Goal: Task Accomplishment & Management: Manage account settings

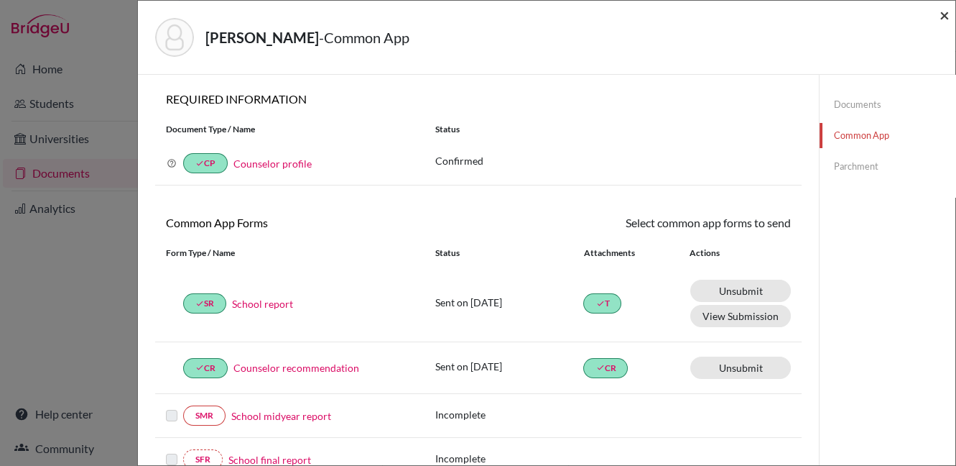
click at [947, 11] on span "×" at bounding box center [945, 14] width 10 height 21
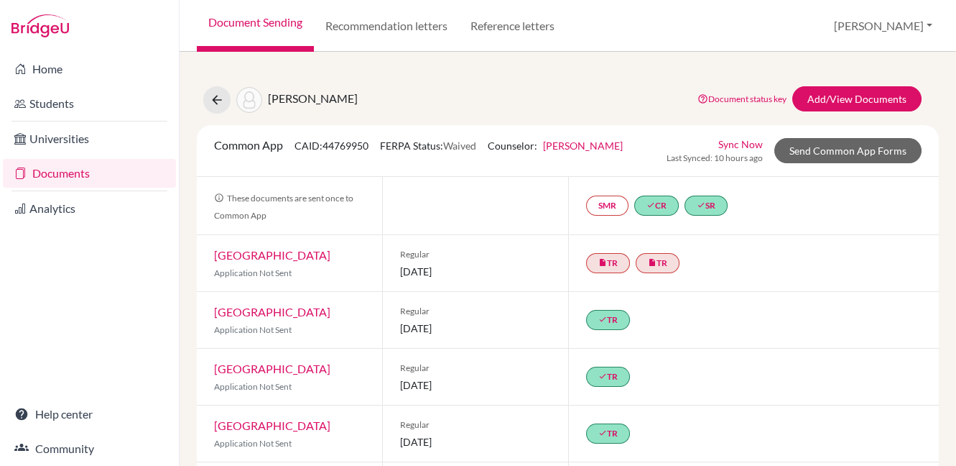
click at [52, 176] on link "Documents" at bounding box center [89, 173] width 173 height 29
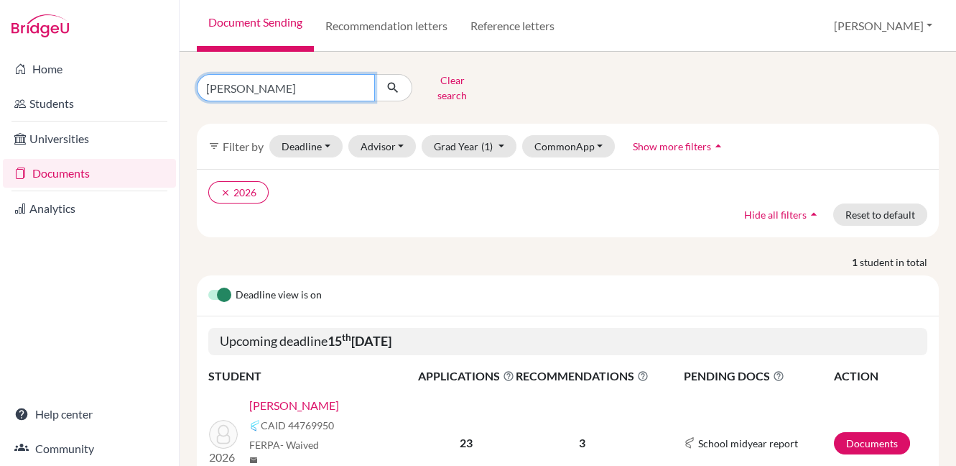
click at [363, 82] on input "[PERSON_NAME]" at bounding box center [286, 87] width 178 height 27
type input "[PERSON_NAME]"
click at [394, 91] on button "submit" at bounding box center [393, 87] width 38 height 27
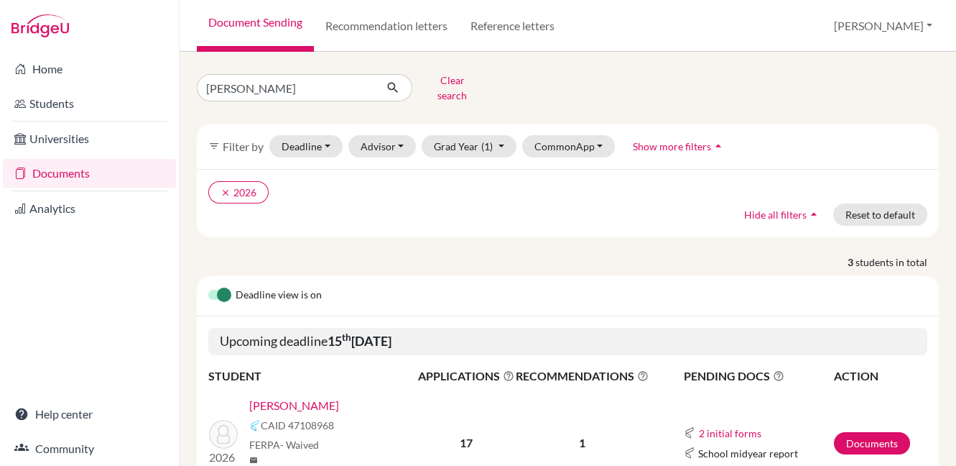
click at [284, 397] on link "Kim, Minjae" at bounding box center [294, 405] width 90 height 17
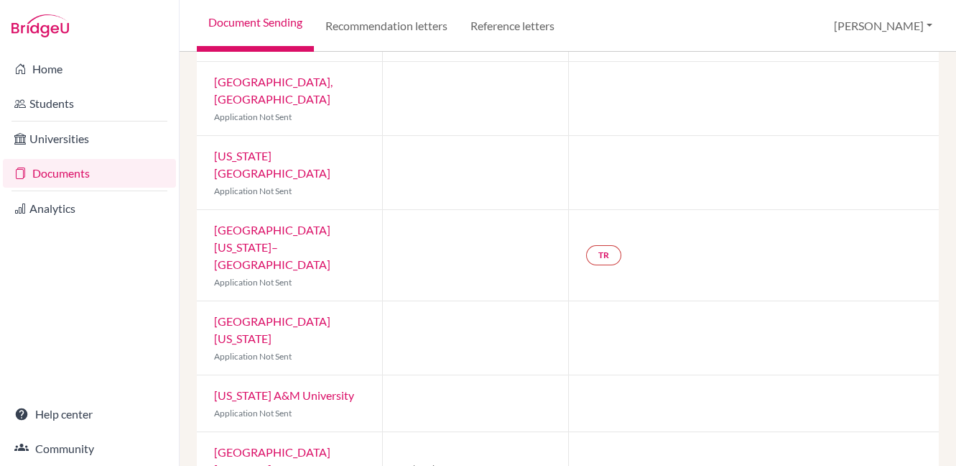
scroll to position [868, 0]
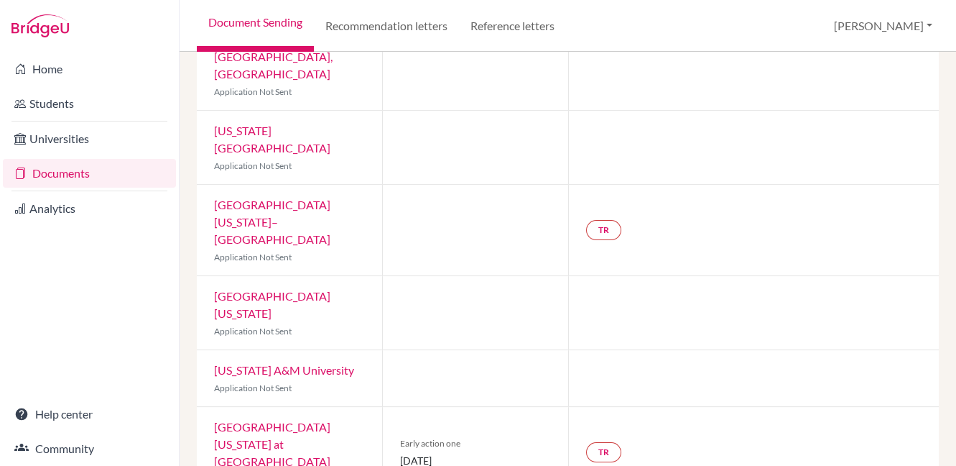
click at [297, 420] on link "University of North Carolina at Chapel Hill" at bounding box center [272, 444] width 116 height 48
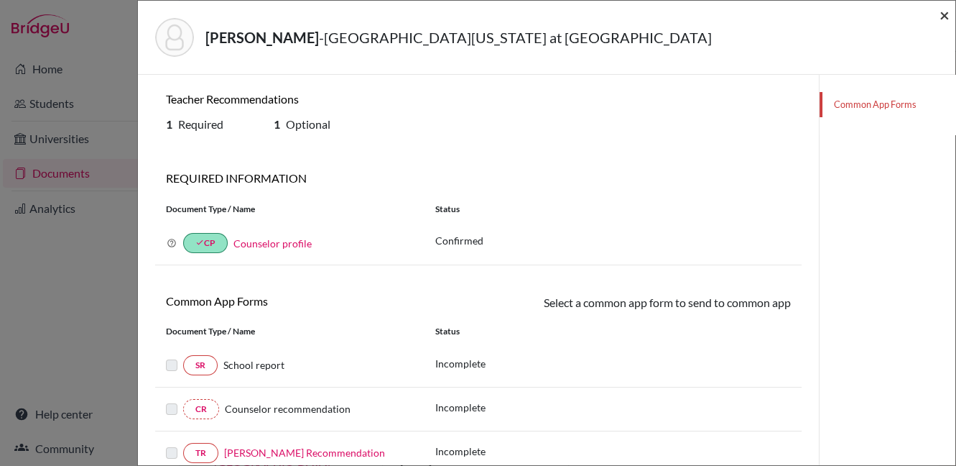
click at [947, 14] on span "×" at bounding box center [945, 14] width 10 height 21
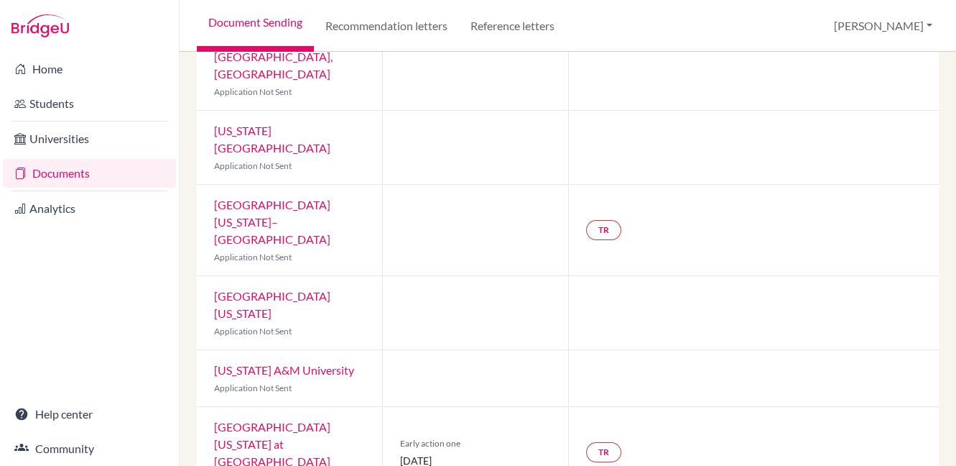
click at [245, 420] on link "University of North Carolina at Chapel Hill" at bounding box center [272, 444] width 116 height 48
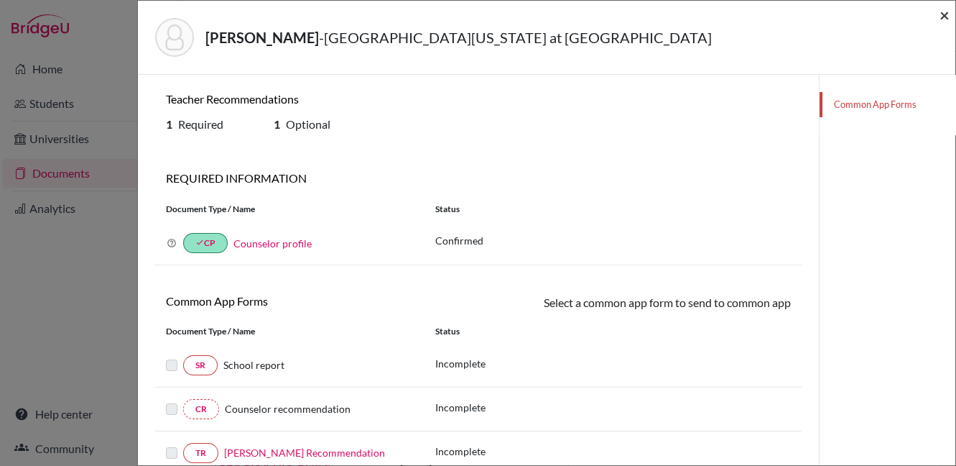
click at [946, 14] on span "×" at bounding box center [945, 14] width 10 height 21
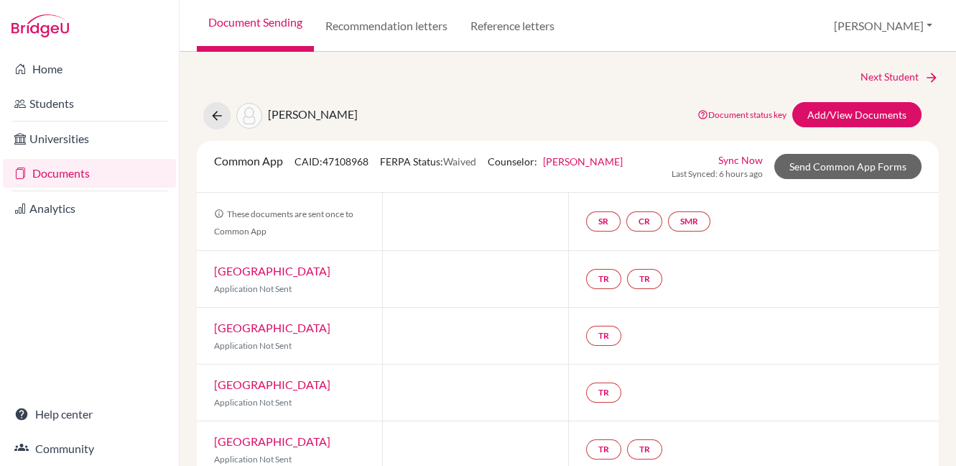
click at [50, 174] on link "Documents" at bounding box center [89, 173] width 173 height 29
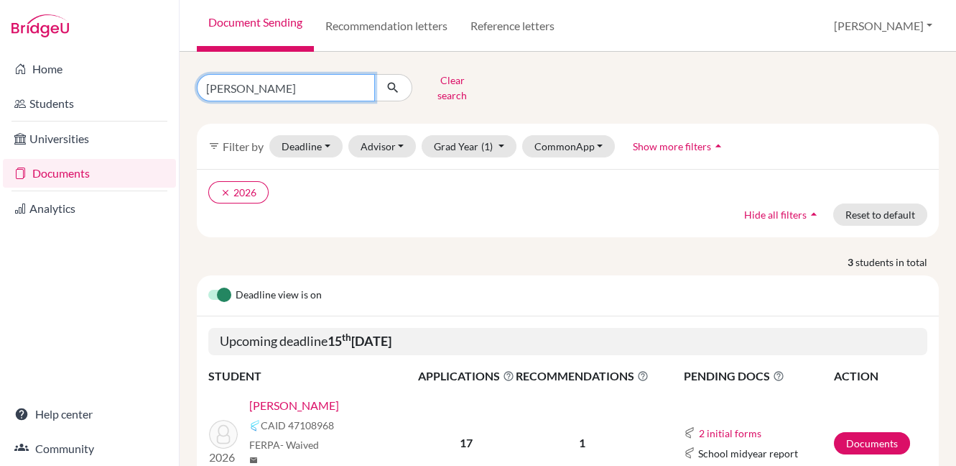
click at [360, 80] on input "[PERSON_NAME]" at bounding box center [286, 87] width 178 height 27
type input "[PERSON_NAME]"
click at [402, 85] on button "submit" at bounding box center [393, 87] width 38 height 27
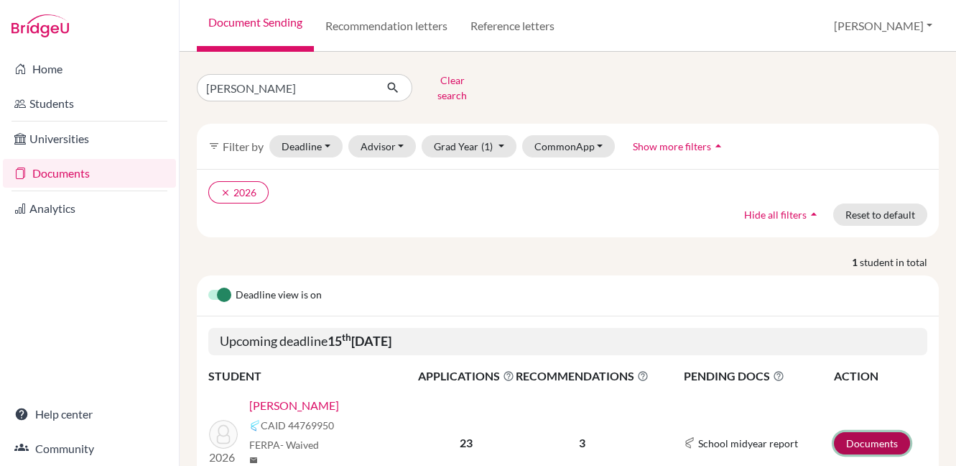
click at [843, 432] on link "Documents" at bounding box center [872, 443] width 76 height 22
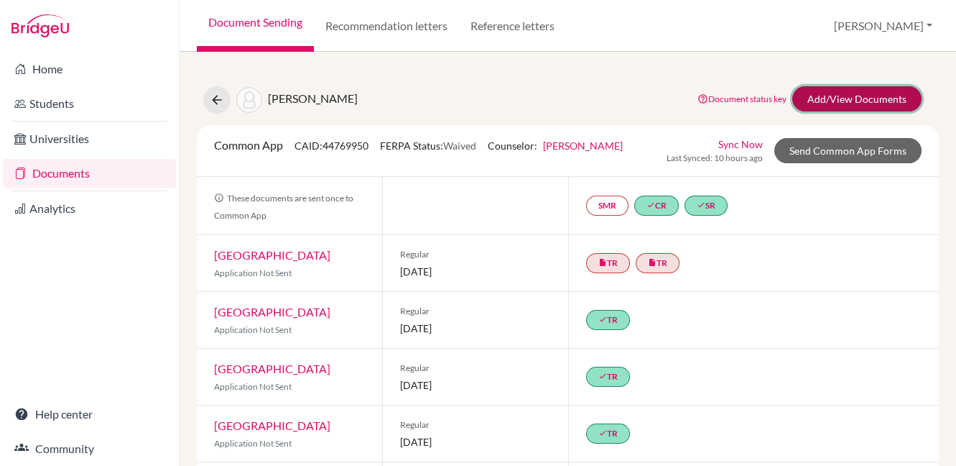
click at [799, 99] on link "Add/View Documents" at bounding box center [856, 98] width 129 height 25
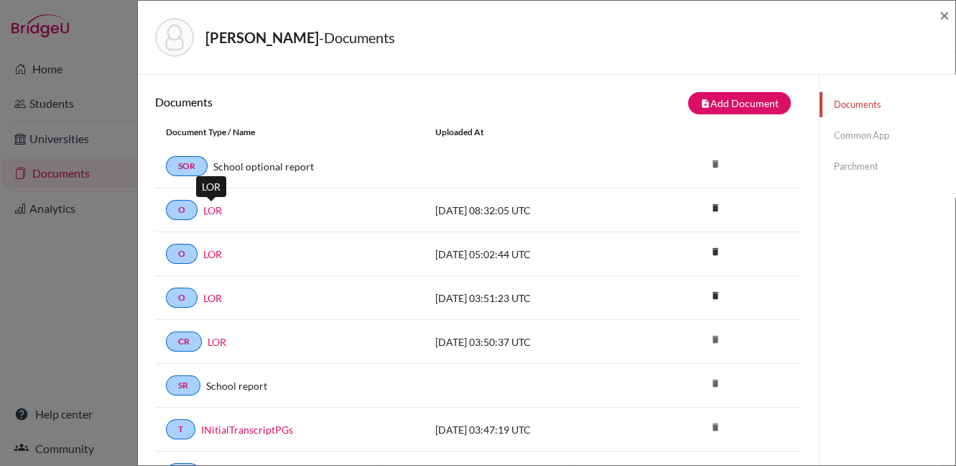
click at [213, 211] on link "LOR" at bounding box center [212, 210] width 19 height 15
click at [218, 251] on link "LOR" at bounding box center [212, 253] width 19 height 15
click at [708, 204] on icon "delete" at bounding box center [716, 208] width 22 height 22
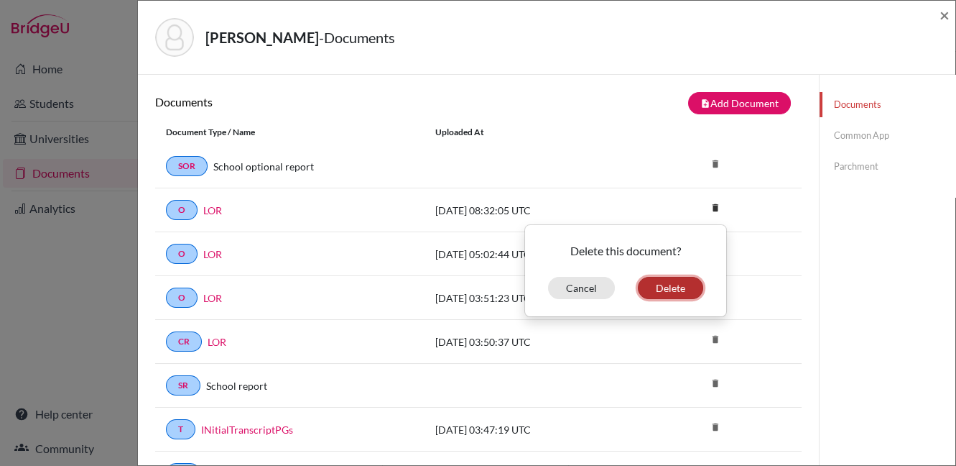
click at [645, 287] on button "Delete" at bounding box center [670, 288] width 65 height 22
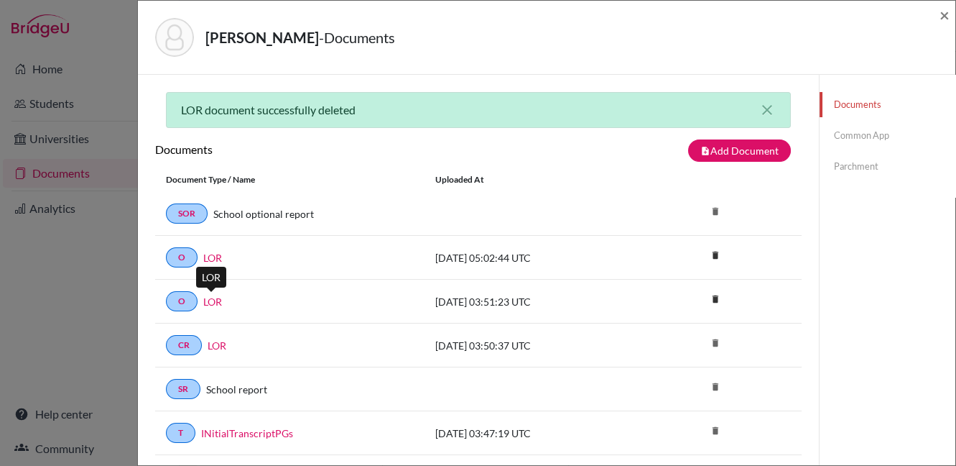
click at [211, 295] on link "LOR" at bounding box center [212, 301] width 19 height 15
click at [943, 15] on span "×" at bounding box center [945, 14] width 10 height 21
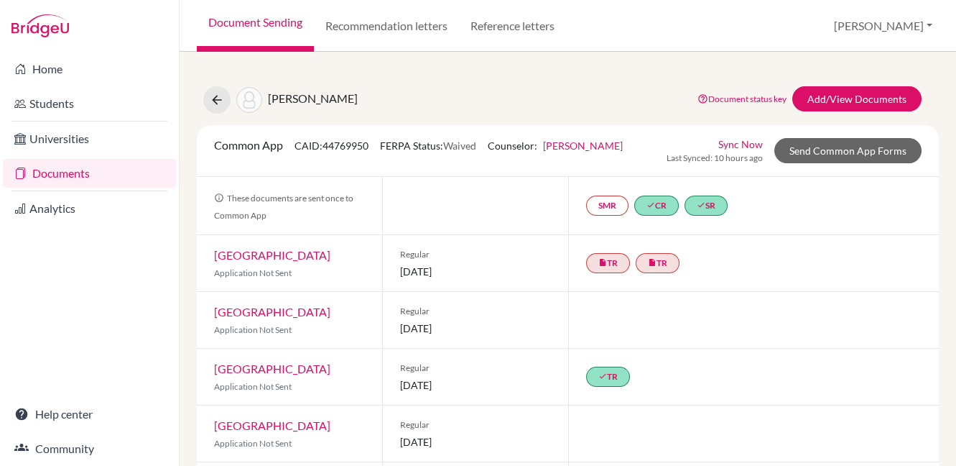
click at [76, 175] on link "Documents" at bounding box center [89, 173] width 173 height 29
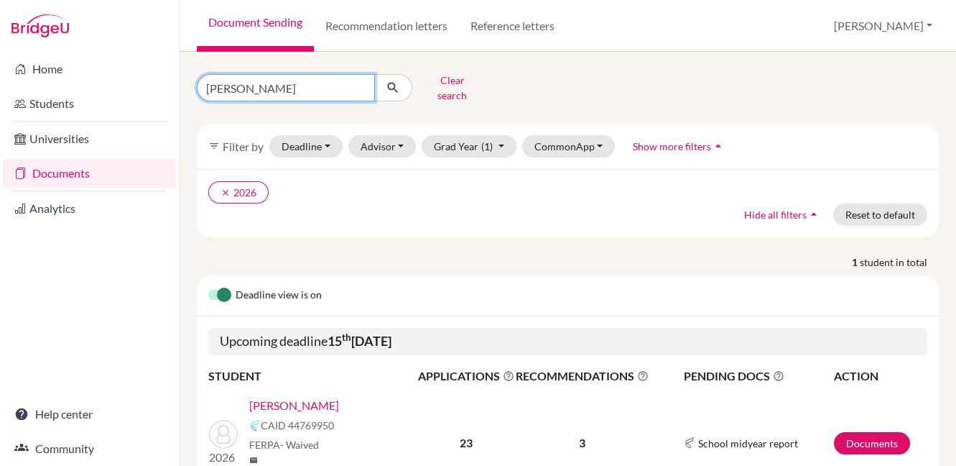
click at [357, 80] on input "margarita" at bounding box center [286, 87] width 178 height 27
type input "wayra"
click at [389, 85] on icon "submit" at bounding box center [393, 87] width 14 height 14
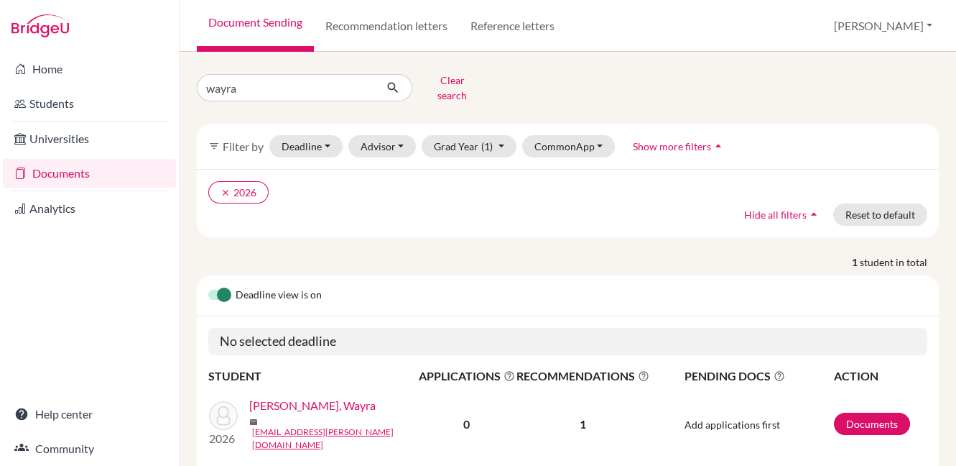
click at [328, 402] on link "[PERSON_NAME], Wayra" at bounding box center [312, 405] width 126 height 17
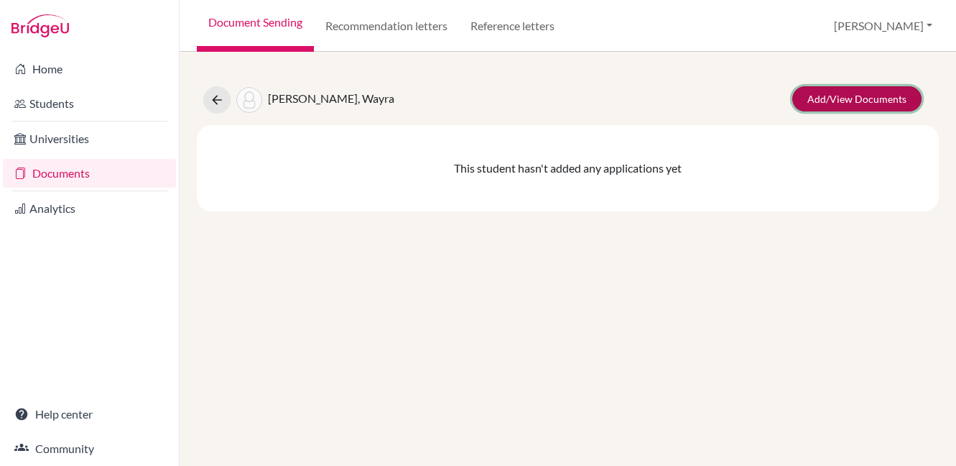
click at [832, 103] on link "Add/View Documents" at bounding box center [856, 98] width 129 height 25
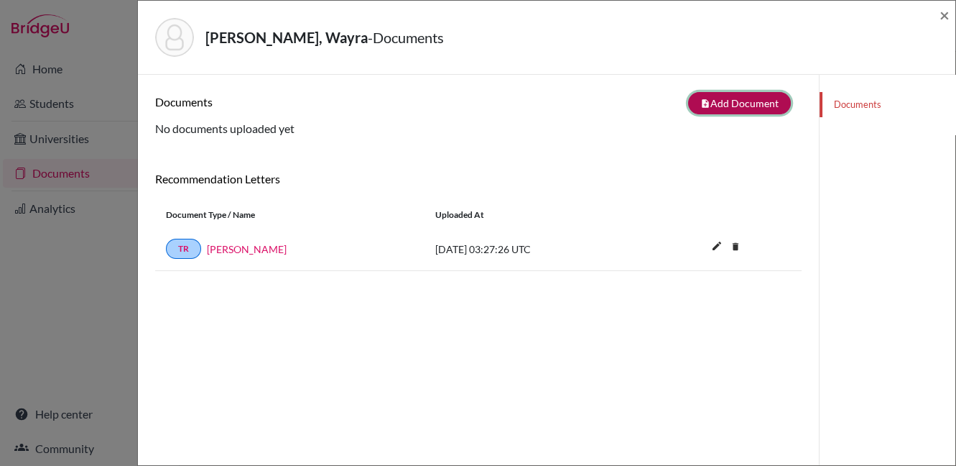
click at [734, 103] on button "note_add Add Document" at bounding box center [739, 103] width 103 height 22
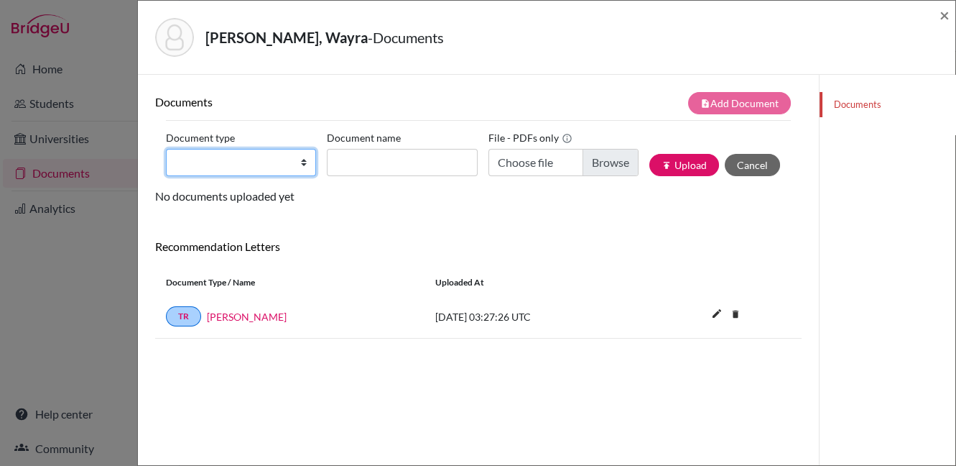
click at [250, 162] on select "Change explanation for Common App reports Counselor recommendation Internationa…" at bounding box center [241, 162] width 150 height 27
select select "5"
click at [166, 149] on select "Change explanation for Common App reports Counselor recommendation Internationa…" at bounding box center [241, 162] width 150 height 27
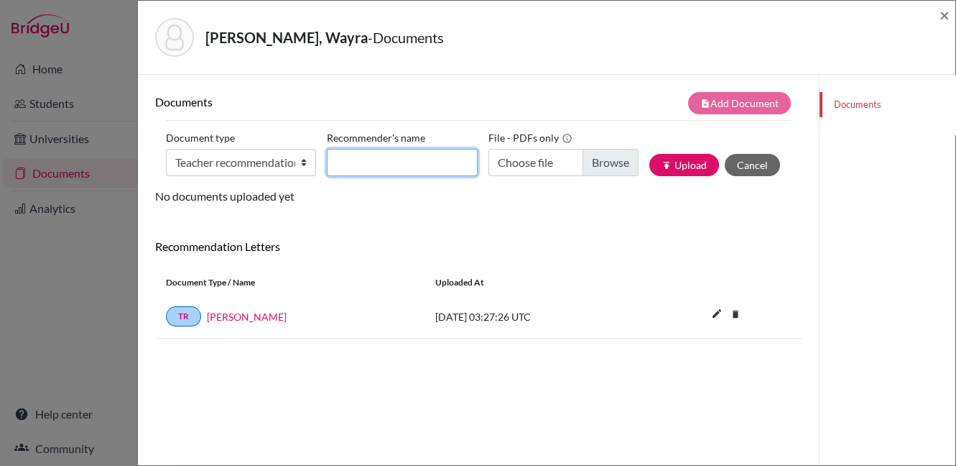
click at [387, 162] on input "Recommender's name" at bounding box center [402, 162] width 150 height 27
type input "[PERSON_NAME]"
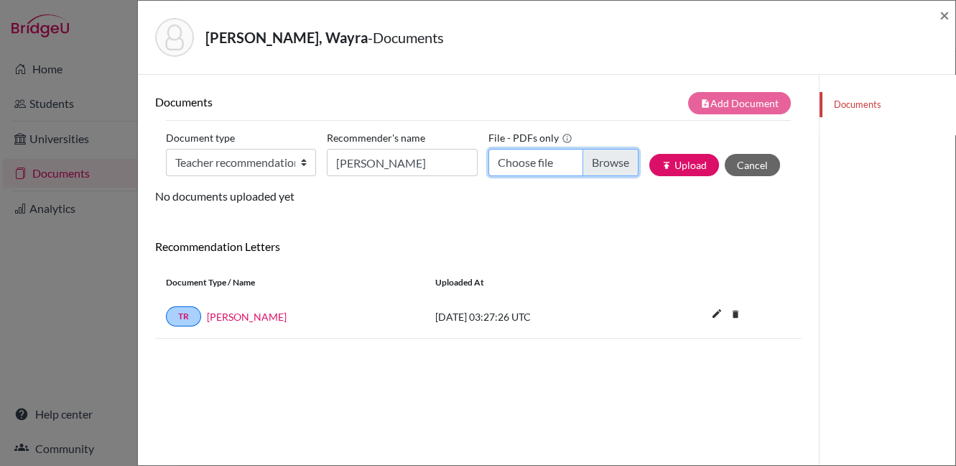
click at [606, 163] on input "Choose file" at bounding box center [564, 162] width 150 height 27
type input "C:\fakepath\[PERSON_NAME].2025 Letter of Recommendation.pdf"
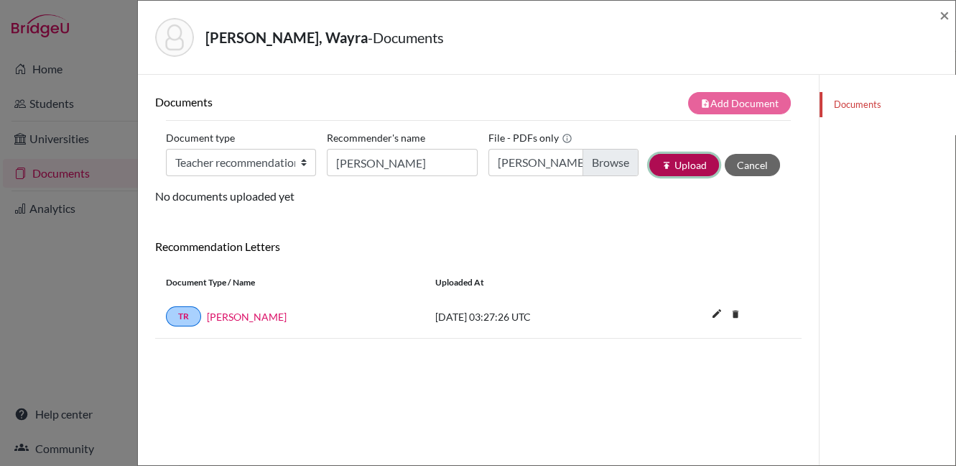
click at [676, 165] on button "publish Upload" at bounding box center [684, 165] width 70 height 22
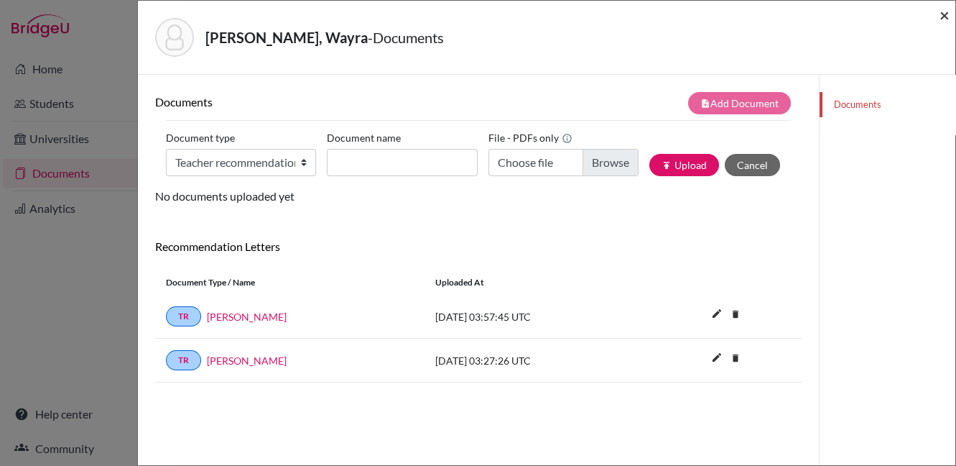
click at [943, 14] on span "×" at bounding box center [945, 14] width 10 height 21
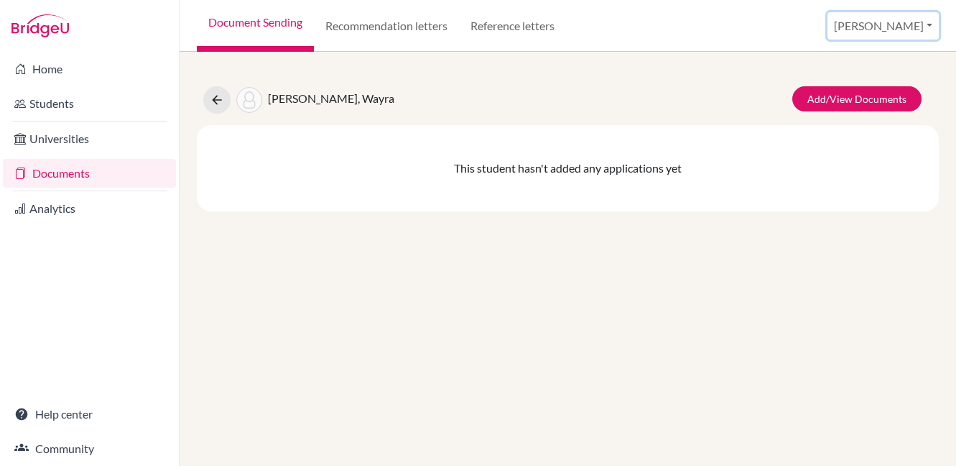
click at [928, 27] on button "[PERSON_NAME]" at bounding box center [883, 25] width 111 height 27
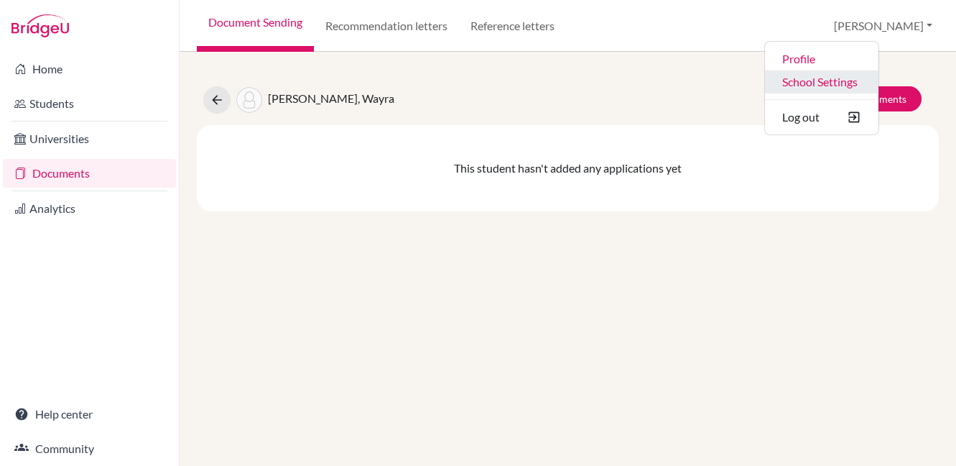
click at [879, 72] on link "School Settings" at bounding box center [822, 81] width 114 height 23
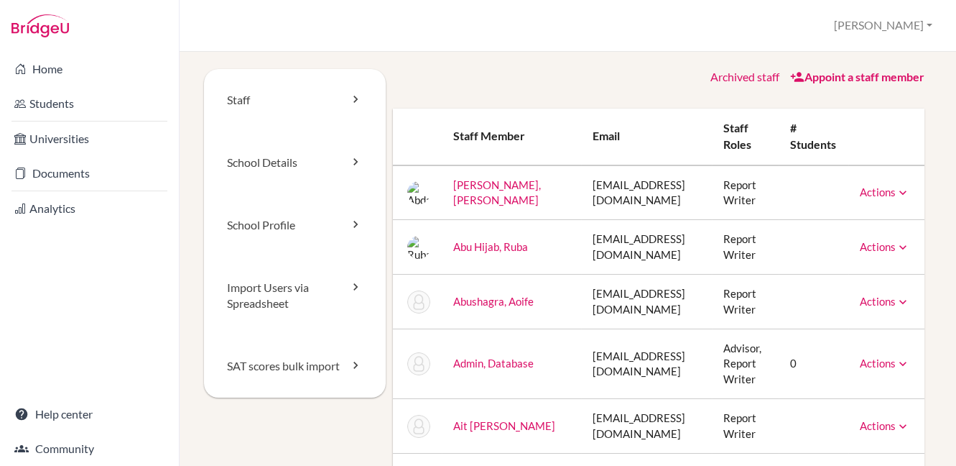
click at [826, 78] on link "Appoint a staff member" at bounding box center [857, 77] width 134 height 14
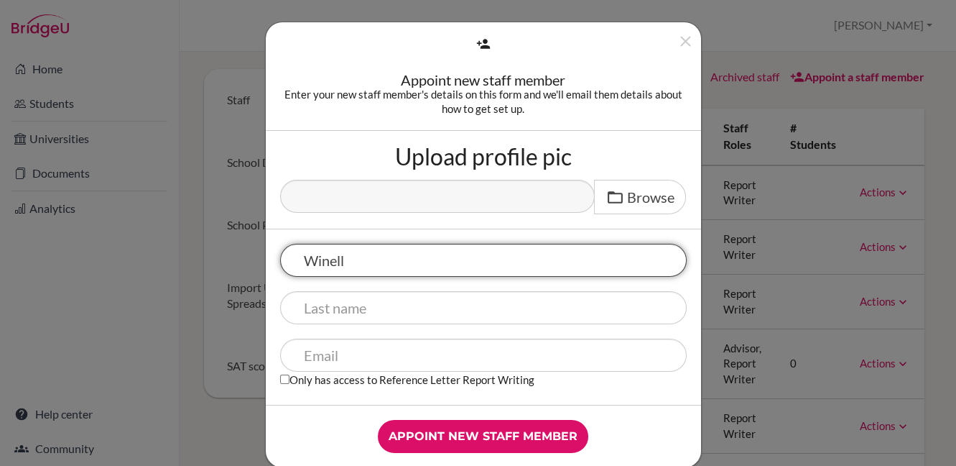
type input "Winell"
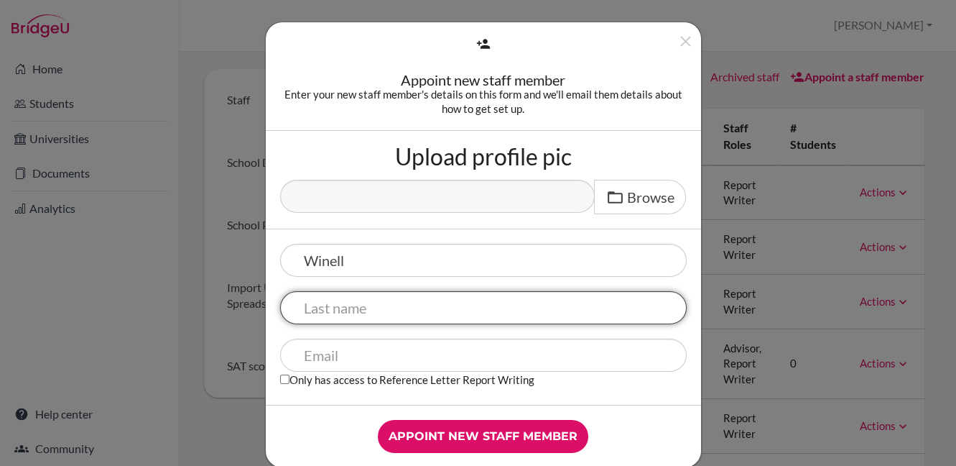
click at [392, 313] on input "text" at bounding box center [483, 307] width 407 height 33
type input "Gous"
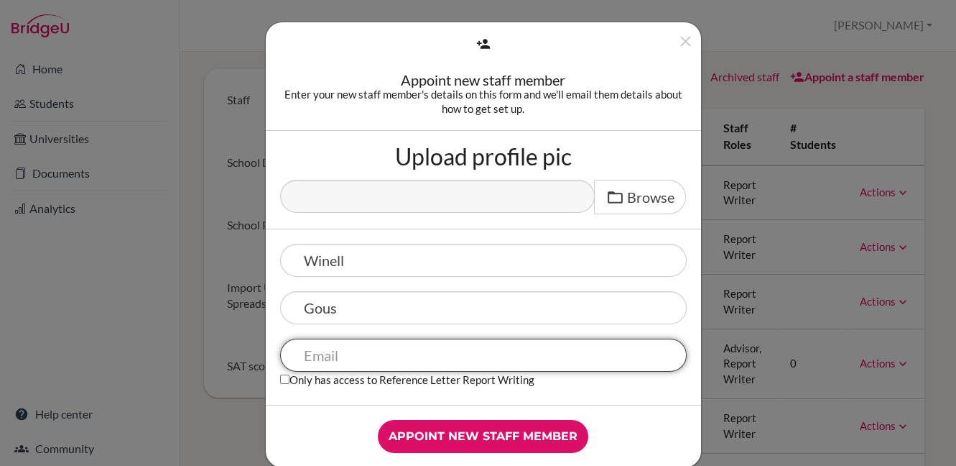
click at [402, 349] on input "text" at bounding box center [483, 354] width 407 height 33
paste input "wGous@ris.ae"
type input "wGous@ris.ae"
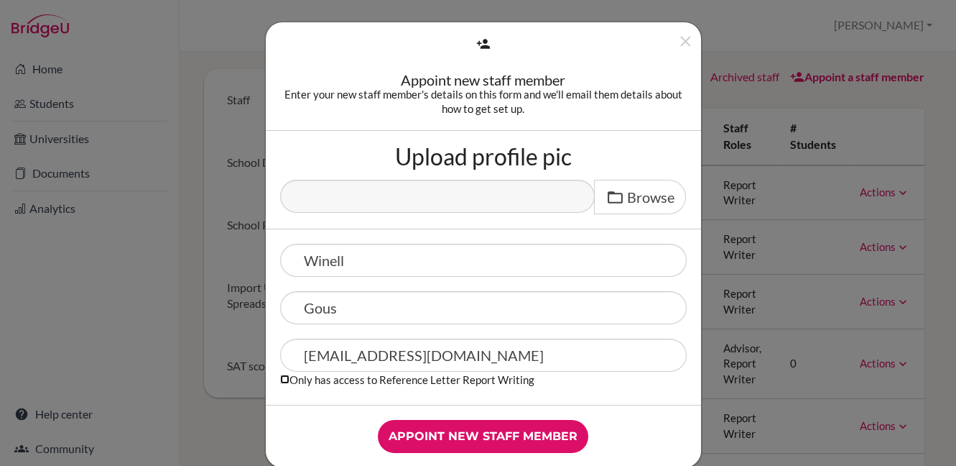
click at [280, 377] on input "Only has access to Reference Letter Report Writing" at bounding box center [284, 378] width 9 height 9
checkbox input "true"
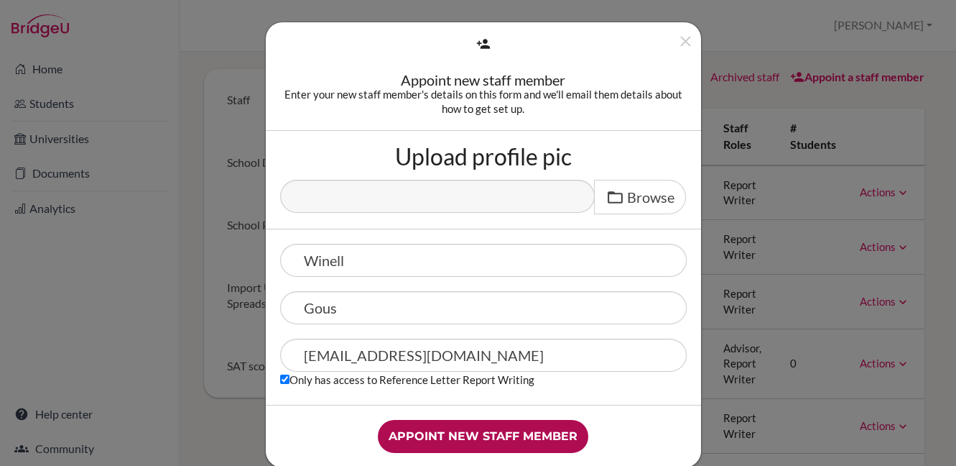
click at [491, 431] on input "Appoint new staff member" at bounding box center [483, 436] width 211 height 33
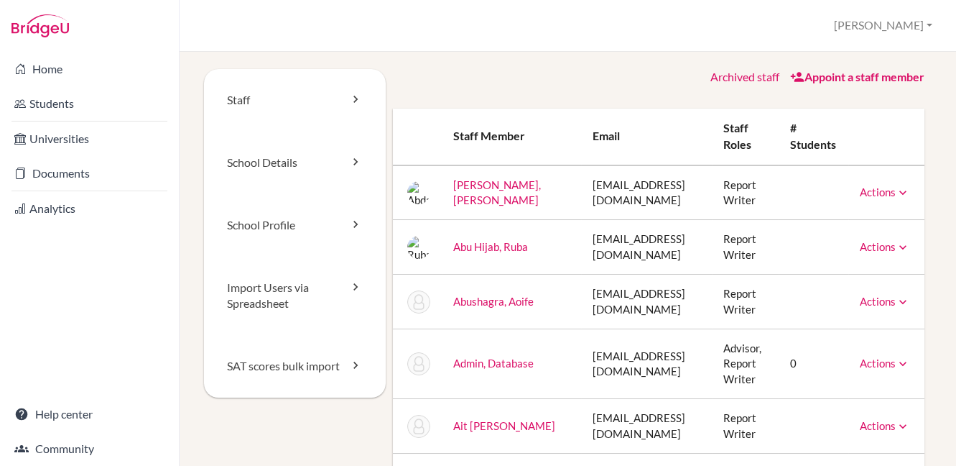
click at [744, 76] on link "Archived staff" at bounding box center [745, 77] width 69 height 14
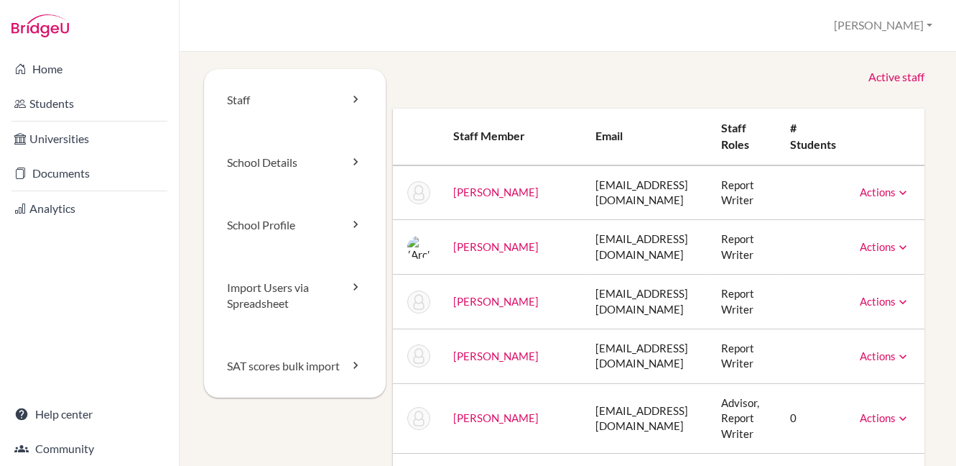
click at [872, 83] on link "Active staff" at bounding box center [897, 77] width 56 height 17
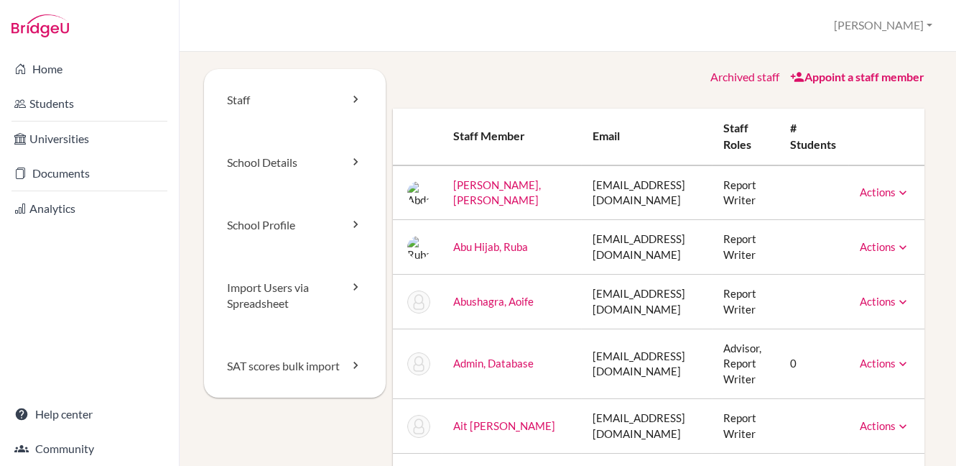
click at [733, 75] on link "Archived staff" at bounding box center [745, 77] width 69 height 14
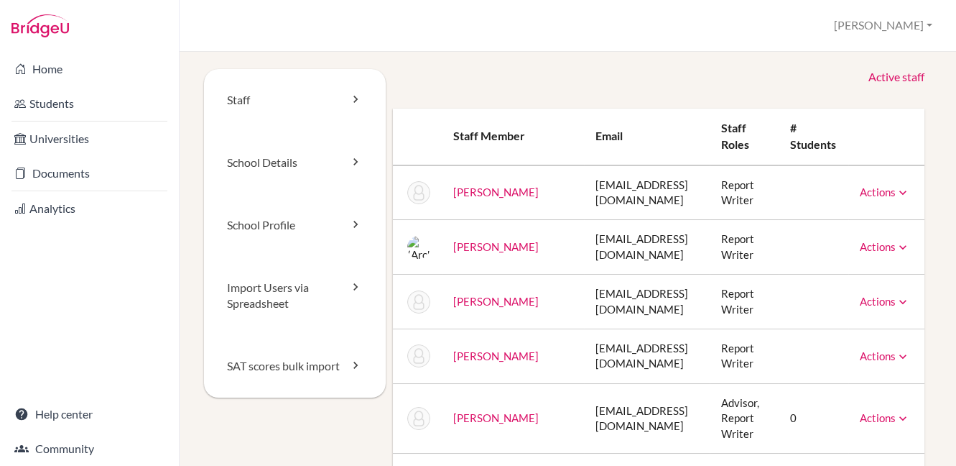
click at [884, 76] on link "Active staff" at bounding box center [897, 77] width 56 height 17
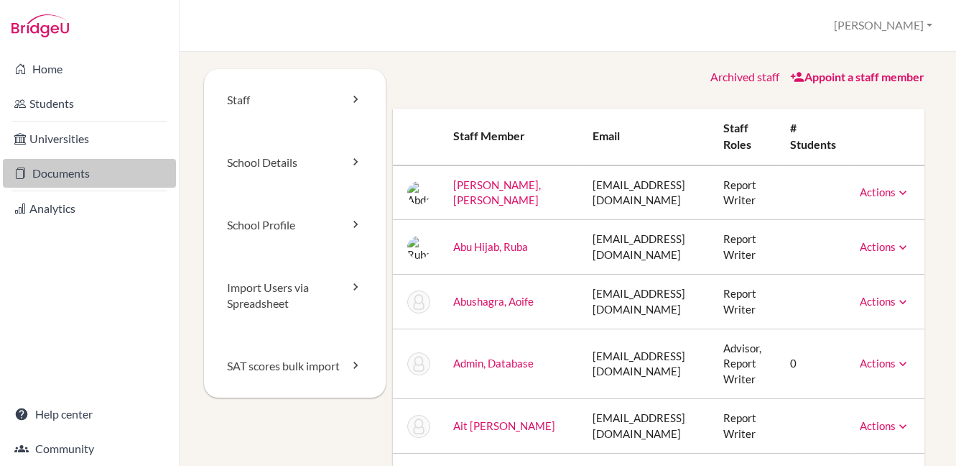
click at [68, 175] on link "Documents" at bounding box center [89, 173] width 173 height 29
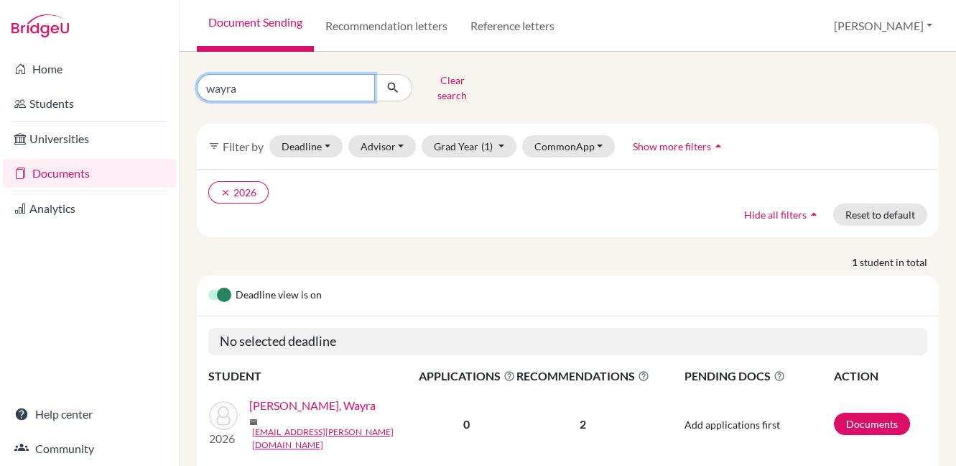
click at [362, 83] on input "wayra" at bounding box center [286, 87] width 178 height 27
type input "[PERSON_NAME]"
click at [383, 85] on button "submit" at bounding box center [393, 87] width 38 height 27
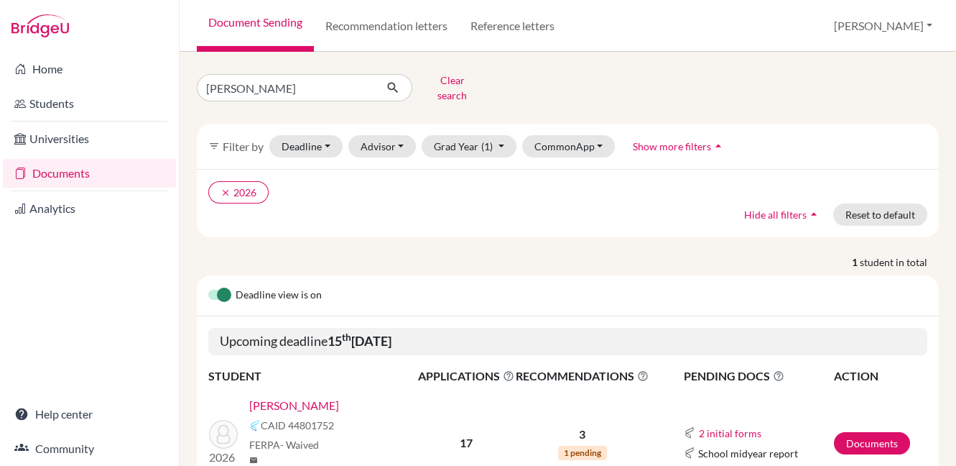
click at [284, 397] on link "[PERSON_NAME]" at bounding box center [294, 405] width 90 height 17
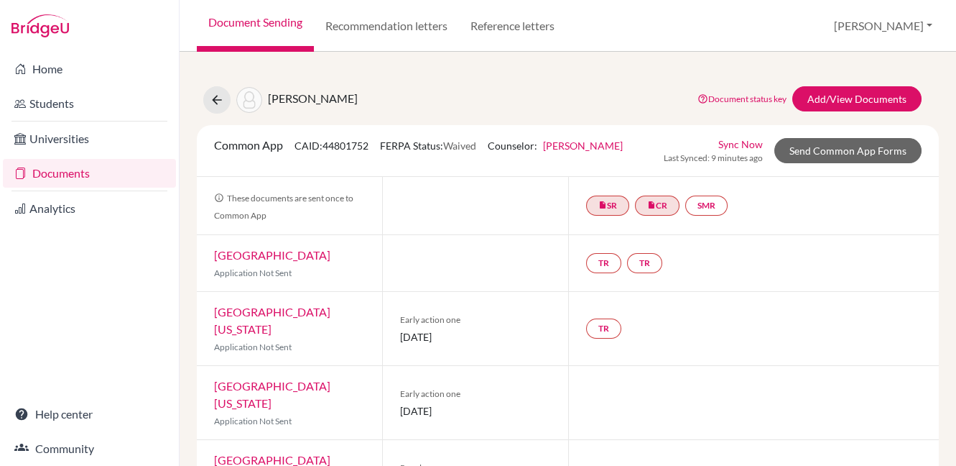
click at [738, 143] on link "Sync Now" at bounding box center [740, 144] width 45 height 15
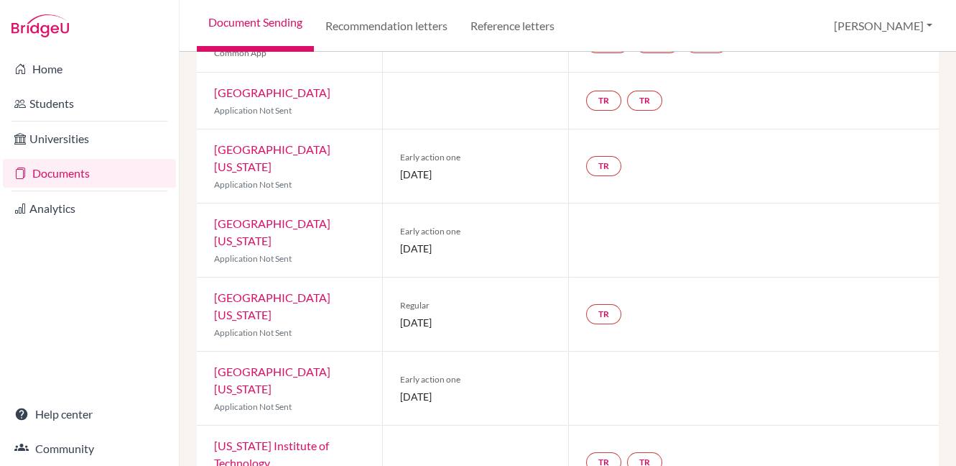
scroll to position [213, 0]
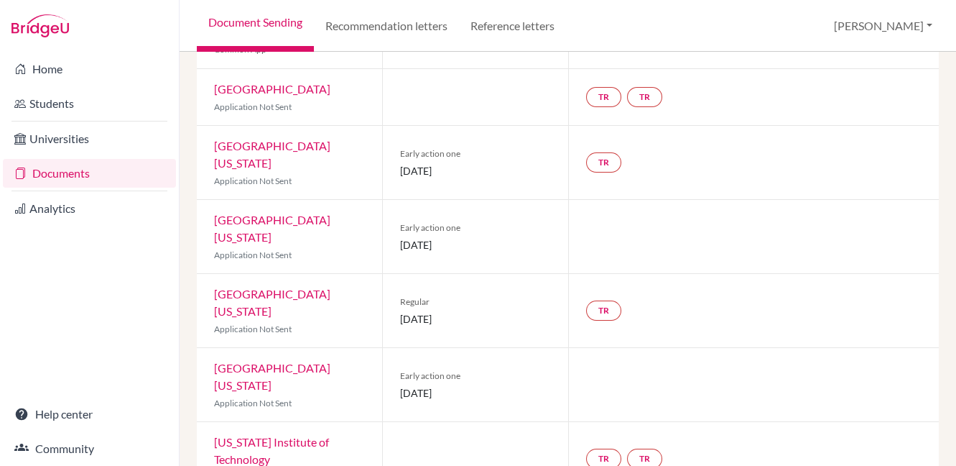
click at [325, 361] on link "University of Texas at Austin" at bounding box center [272, 376] width 116 height 31
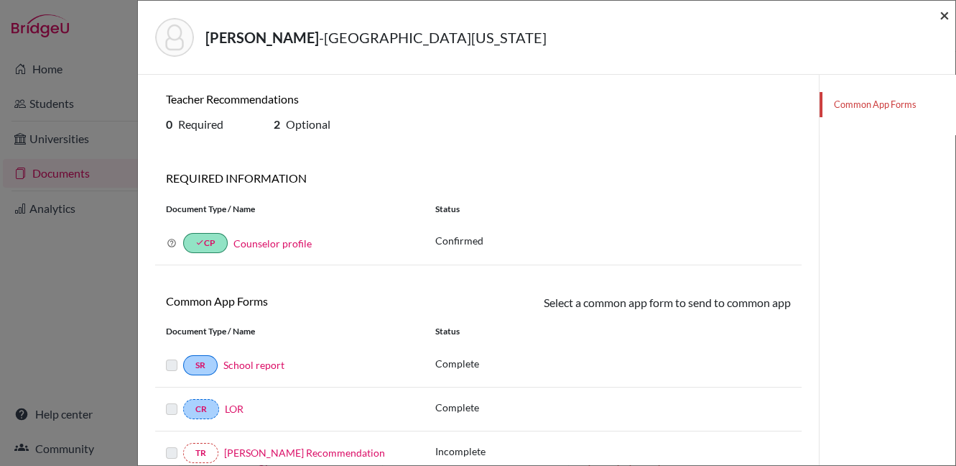
click at [948, 14] on span "×" at bounding box center [945, 14] width 10 height 21
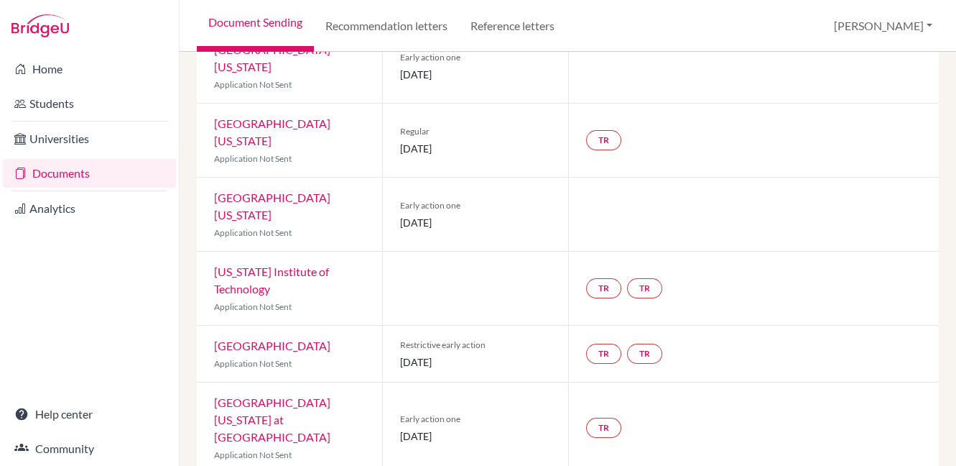
scroll to position [392, 0]
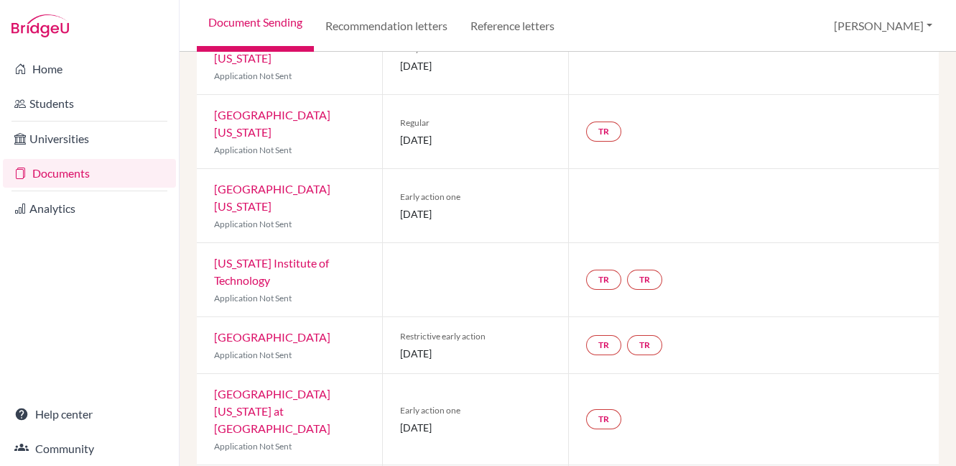
click at [312, 387] on link "University of North Carolina at Chapel Hill" at bounding box center [272, 411] width 116 height 48
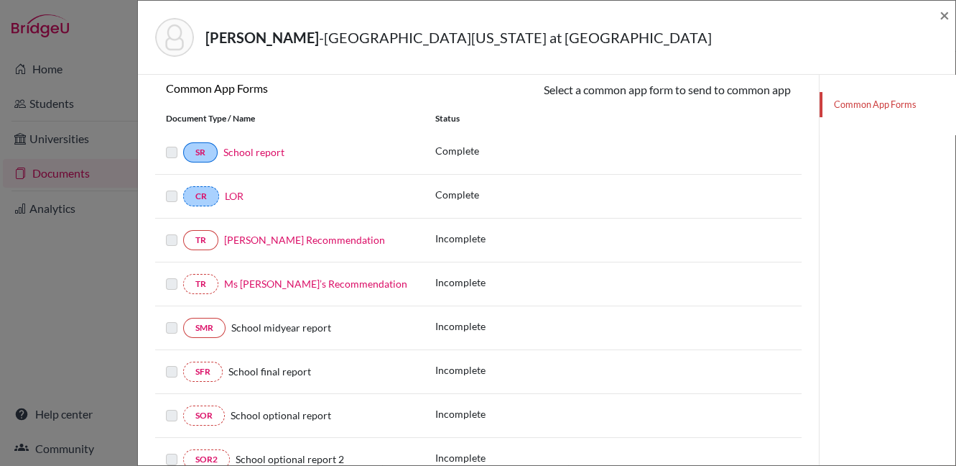
scroll to position [214, 0]
click at [260, 236] on link "Naeem Ashraf’s Recommendation" at bounding box center [304, 238] width 161 height 12
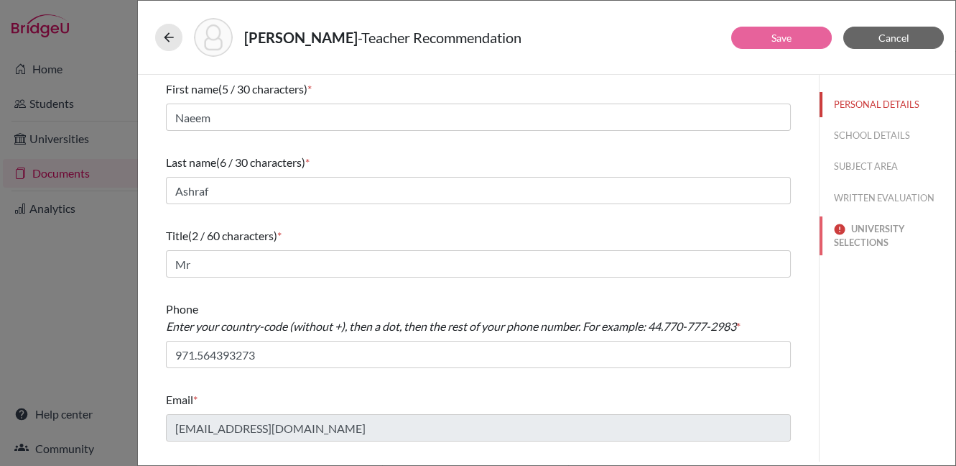
click at [855, 234] on button "UNIVERSITY SELECTIONS" at bounding box center [888, 235] width 136 height 39
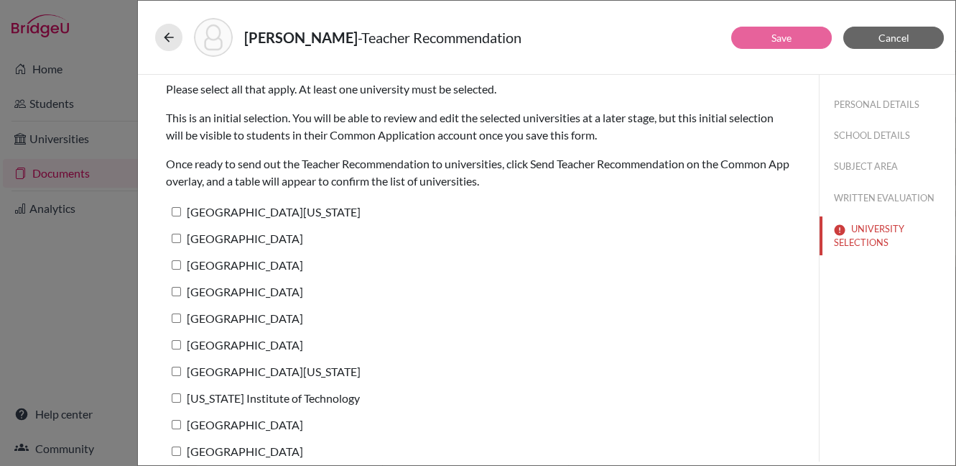
click at [179, 208] on input "University of Texas at Austin" at bounding box center [176, 211] width 9 height 9
checkbox input "true"
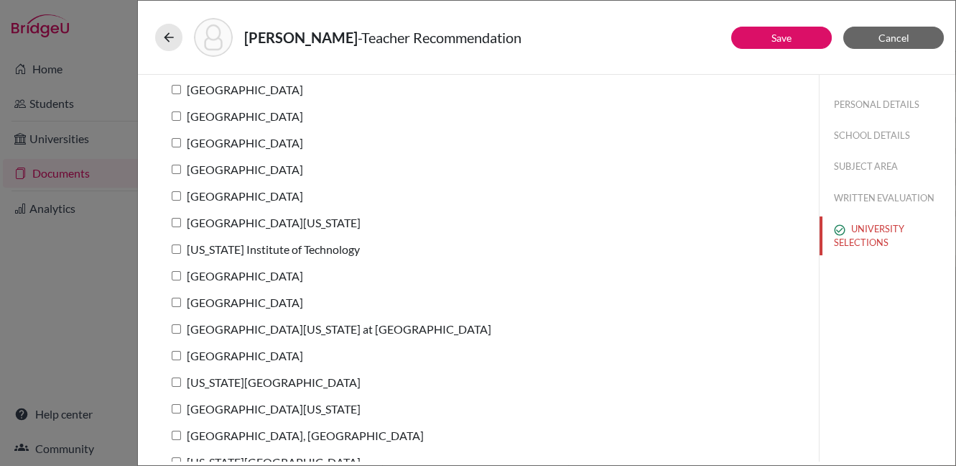
scroll to position [170, 0]
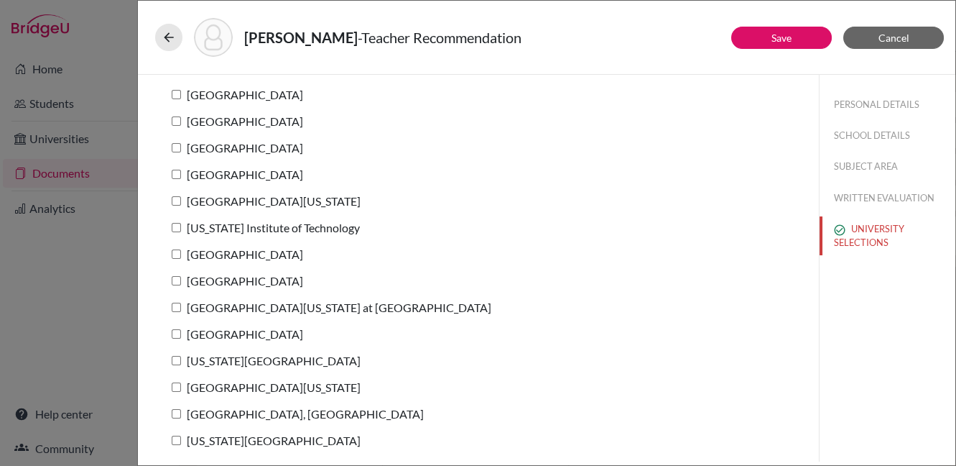
click at [177, 305] on input "University of North Carolina at Chapel Hill" at bounding box center [176, 306] width 9 height 9
checkbox input "true"
click at [767, 39] on button "Save" at bounding box center [781, 38] width 101 height 22
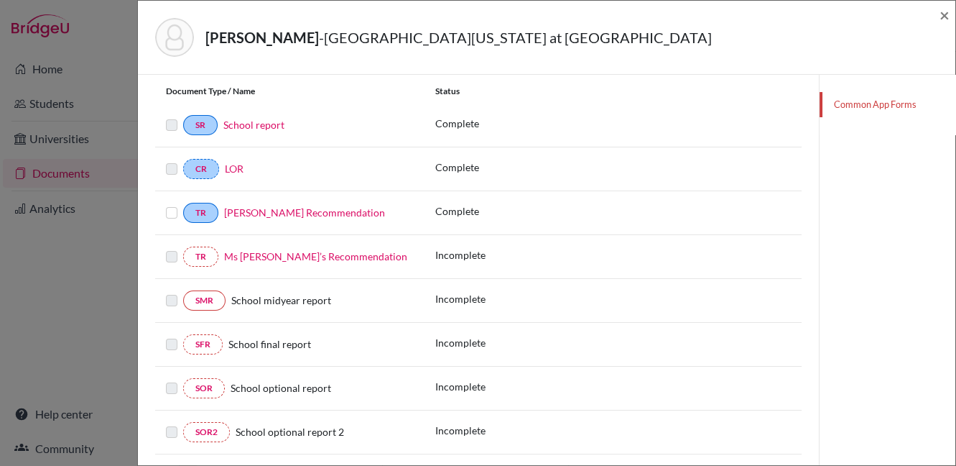
scroll to position [278, 0]
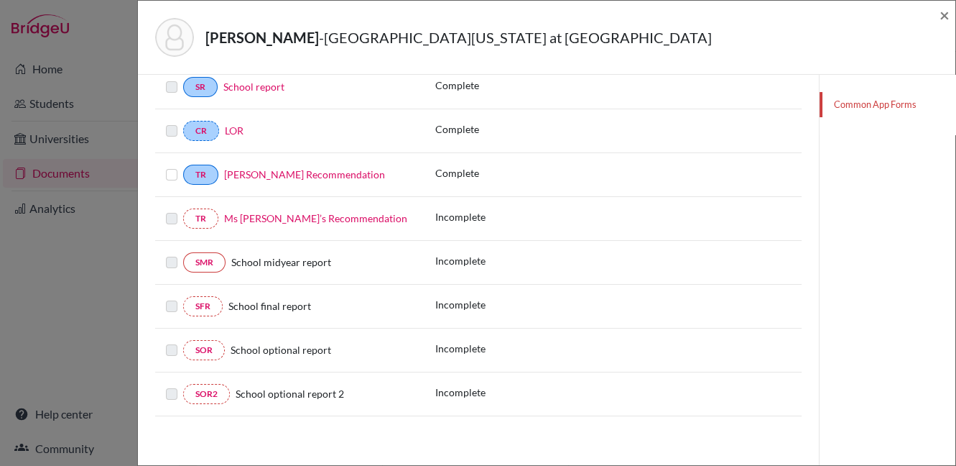
click at [297, 218] on link "Ms Jade’s Recommendation" at bounding box center [315, 218] width 183 height 12
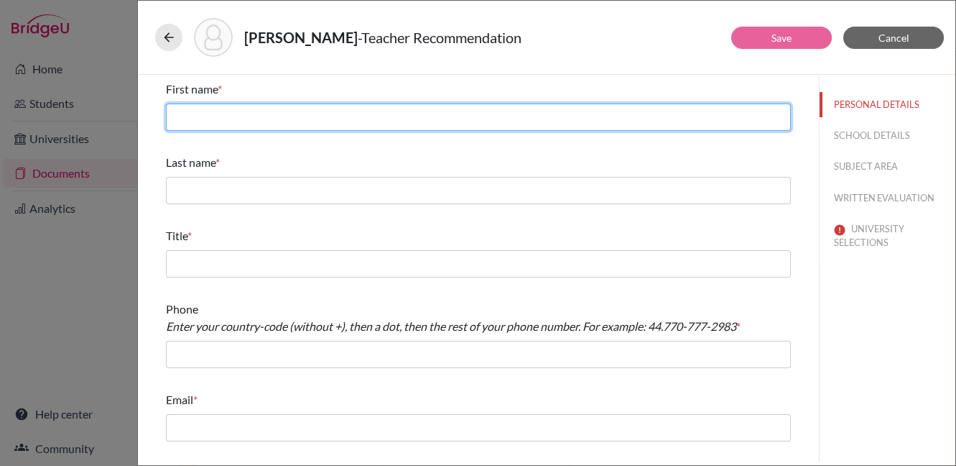
click at [303, 116] on input "text" at bounding box center [478, 116] width 625 height 27
type input "Jade"
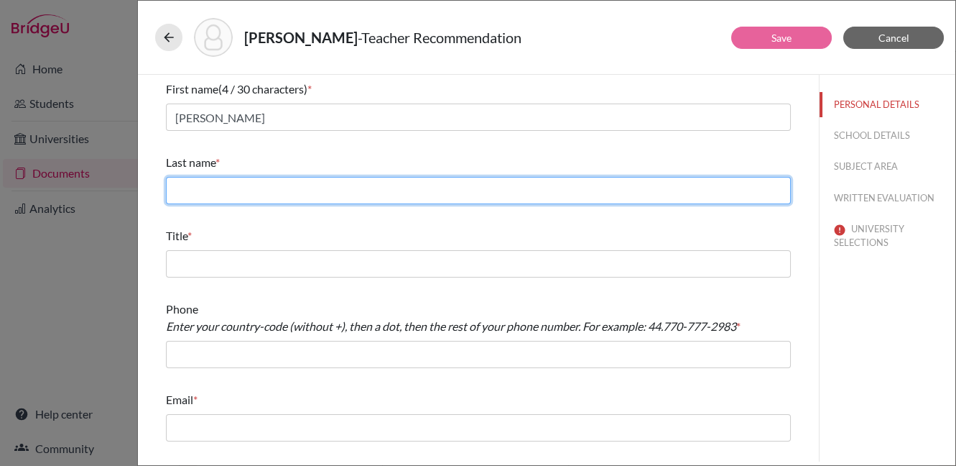
click at [319, 188] on input "text" at bounding box center [478, 190] width 625 height 27
type input "Harwood"
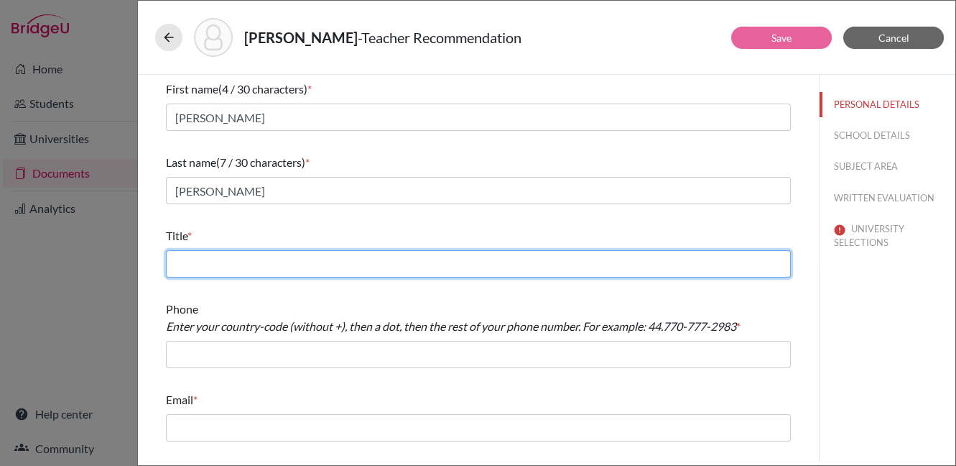
click at [287, 263] on input "text" at bounding box center [478, 263] width 625 height 27
type input "IB DP Business Teacher"
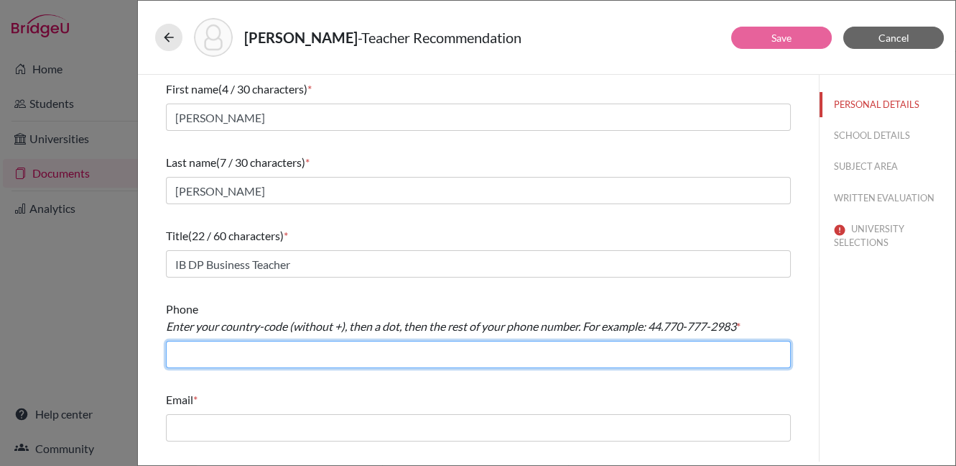
click at [234, 359] on input "text" at bounding box center [478, 354] width 625 height 27
type input "971.25561567"
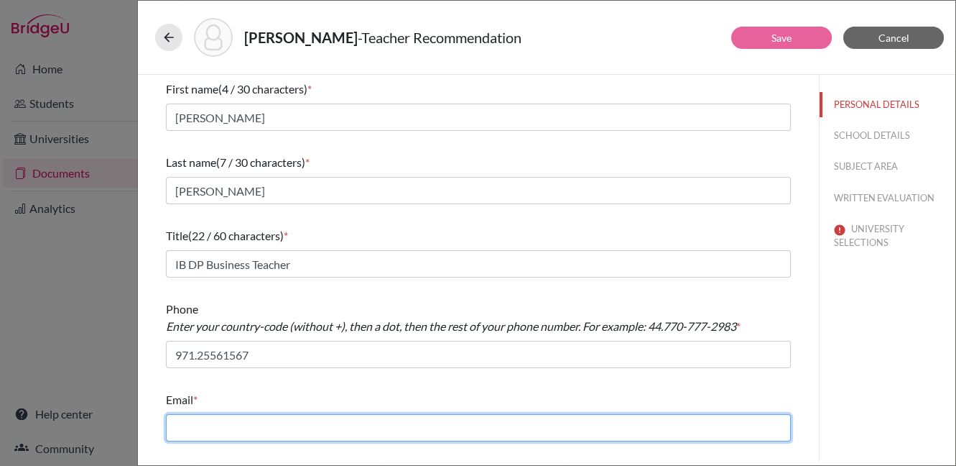
click at [270, 430] on input "text" at bounding box center [478, 427] width 625 height 27
type input "jharwood@ris.ae"
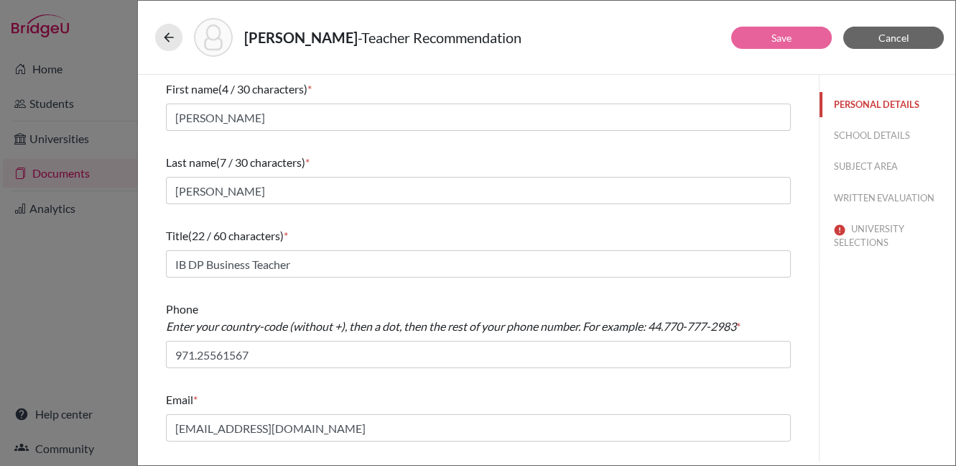
drag, startPoint x: 824, startPoint y: 114, endPoint x: 819, endPoint y: 124, distance: 11.9
click at [819, 125] on div "PERSONAL DETAILS SCHOOL DETAILS SUBJECT AREA WRITTEN EVALUATION UNIVERSITY SELE…" at bounding box center [887, 268] width 137 height 387
drag, startPoint x: 823, startPoint y: 101, endPoint x: 807, endPoint y: 53, distance: 50.7
click at [816, 116] on div "Save Cancel First name (4 / 30 characters) * Jade Last name (7 / 30 characters)…" at bounding box center [547, 268] width 818 height 387
click at [857, 237] on button "UNIVERSITY SELECTIONS" at bounding box center [888, 235] width 136 height 39
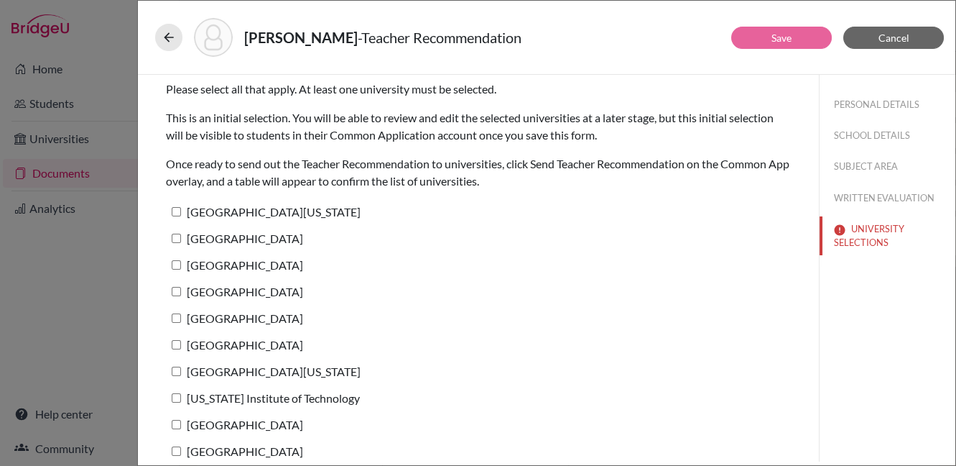
click at [177, 210] on input "University of Texas at Austin" at bounding box center [176, 211] width 9 height 9
checkbox input "true"
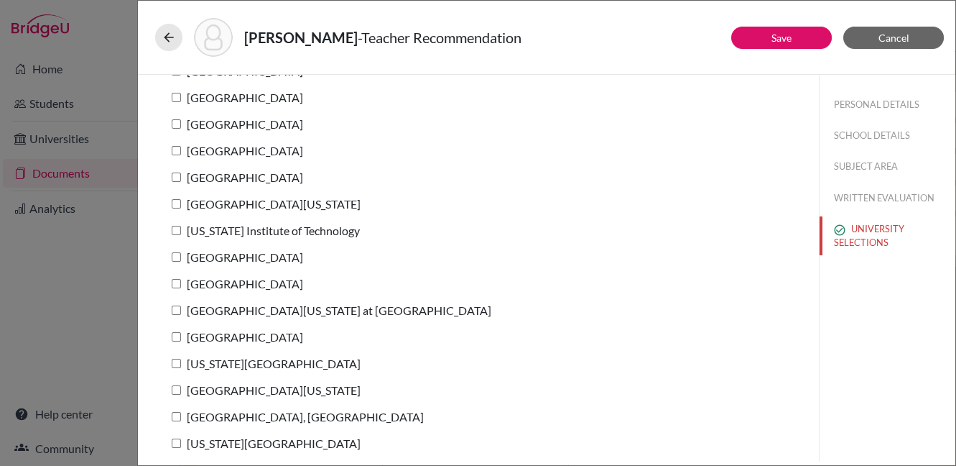
scroll to position [170, 0]
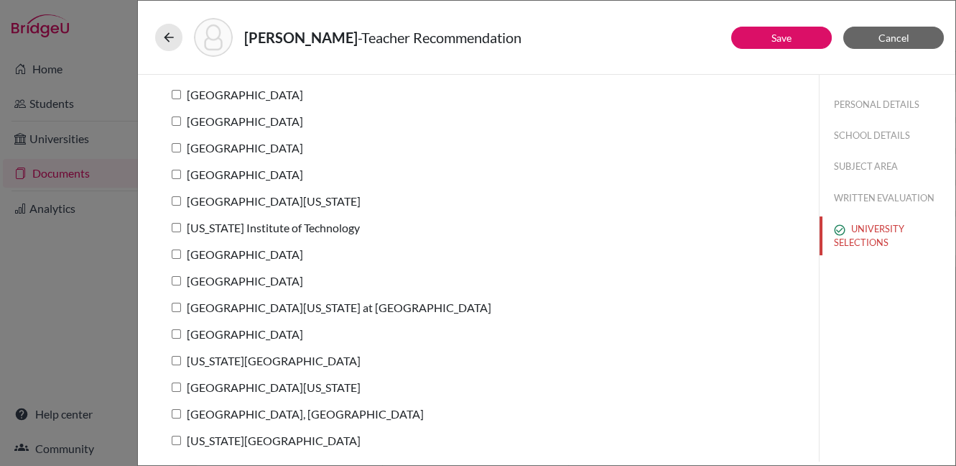
click at [175, 306] on input "University of North Carolina at Chapel Hill" at bounding box center [176, 306] width 9 height 9
checkbox input "true"
click at [787, 37] on link "Save" at bounding box center [782, 38] width 20 height 12
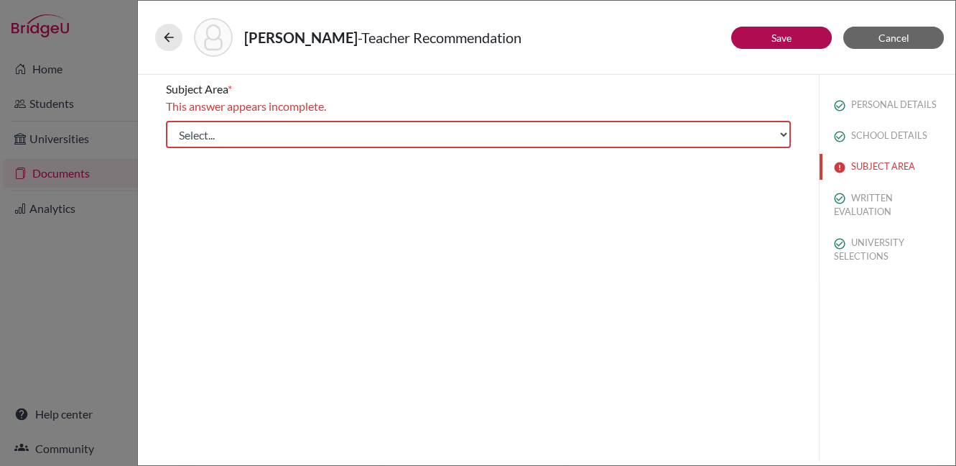
scroll to position [0, 0]
click at [660, 129] on select "Select... Math English Science World Language Social Studies Other Computer Sci…" at bounding box center [478, 134] width 625 height 27
select select "5"
click at [166, 121] on select "Select... Math English Science World Language Social Studies Other Computer Sci…" at bounding box center [478, 134] width 625 height 27
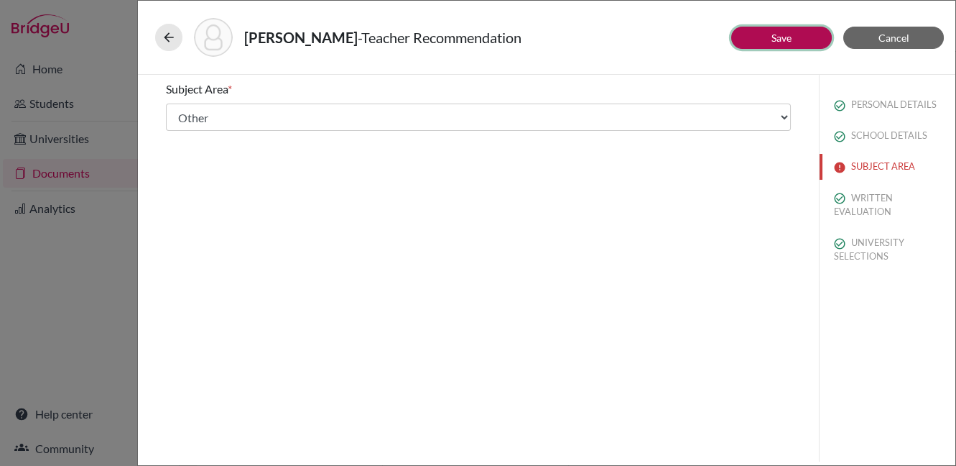
click at [787, 34] on link "Save" at bounding box center [782, 38] width 20 height 12
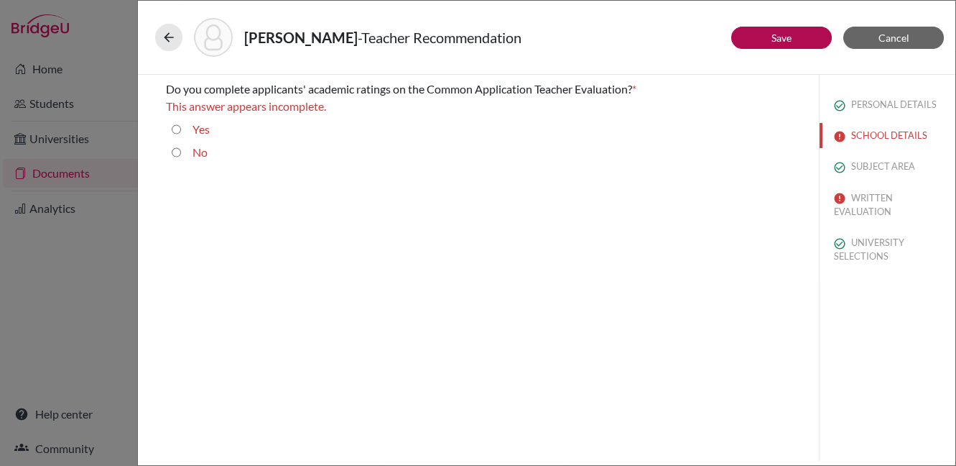
click at [176, 128] on input "Yes" at bounding box center [176, 129] width 9 height 17
radio input "true"
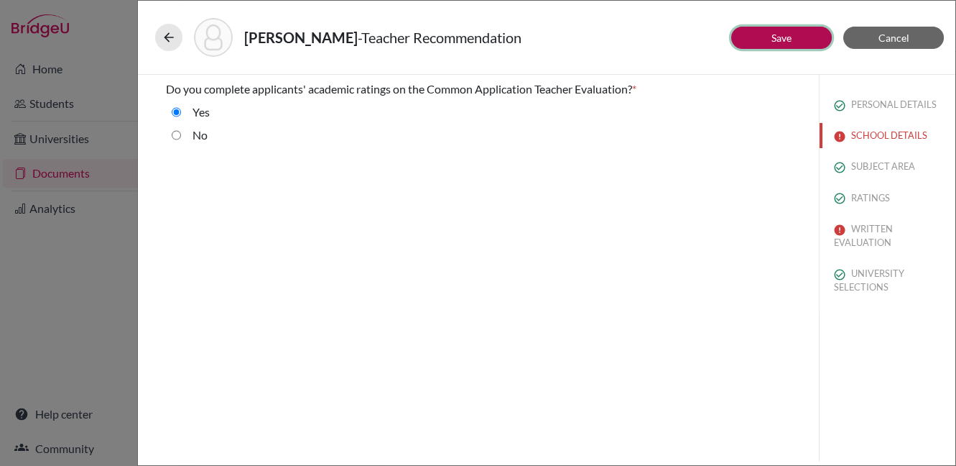
click at [795, 40] on button "Save" at bounding box center [781, 38] width 101 height 22
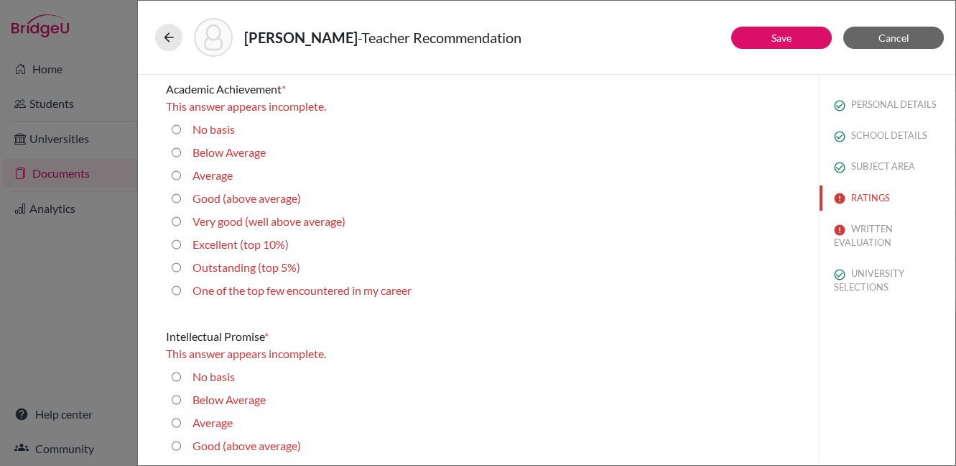
click at [176, 289] on career "One of the top few encountered in my career" at bounding box center [176, 290] width 9 height 17
radio career "true"
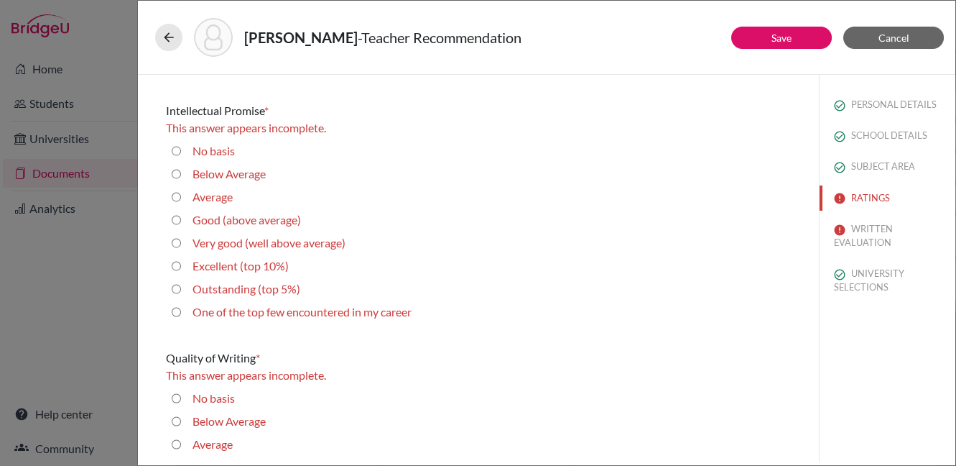
scroll to position [231, 0]
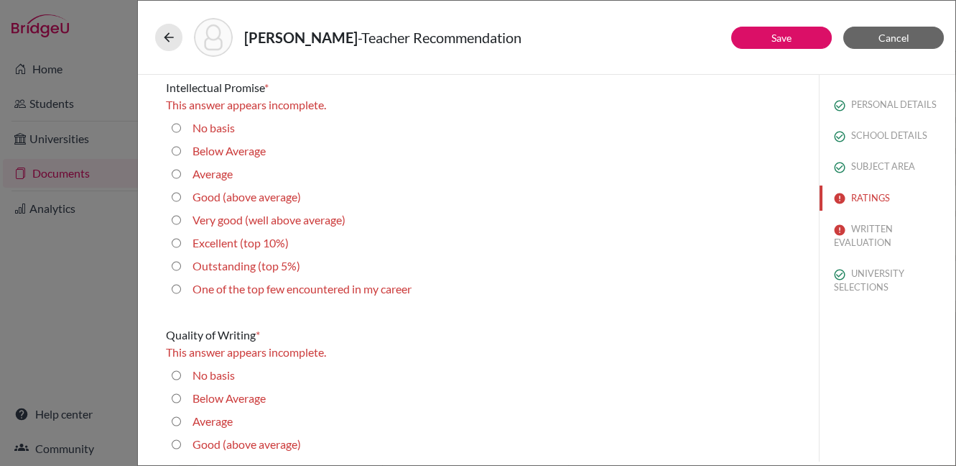
click at [175, 287] on career "One of the top few encountered in my career" at bounding box center [176, 288] width 9 height 17
radio career "true"
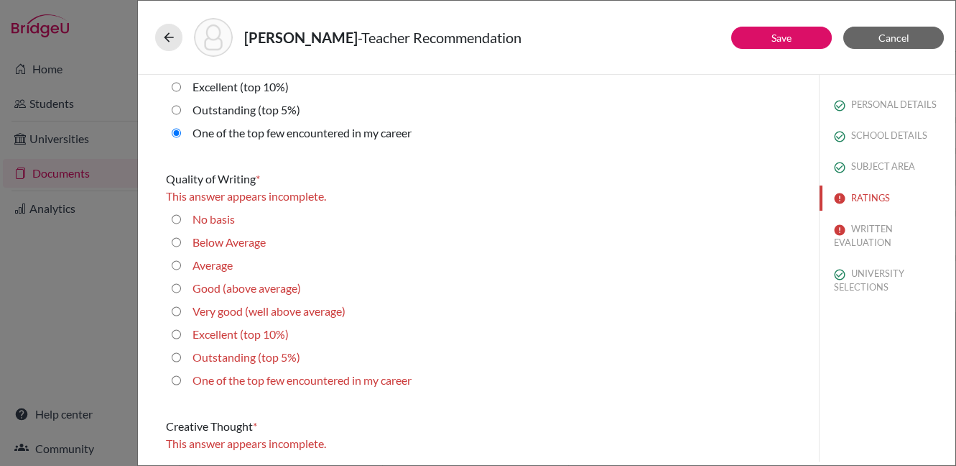
scroll to position [387, 0]
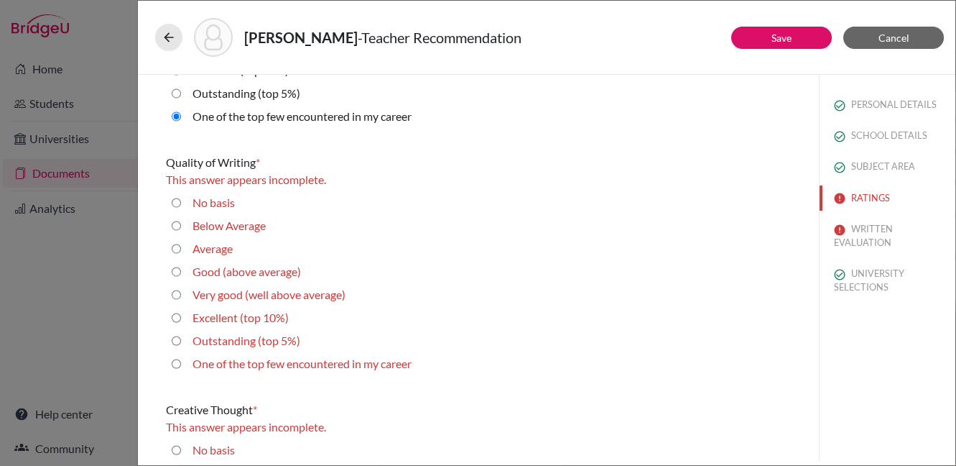
click at [176, 317] on 10\%\) "Excellent (top 10%)" at bounding box center [176, 317] width 9 height 17
radio 10\%\) "true"
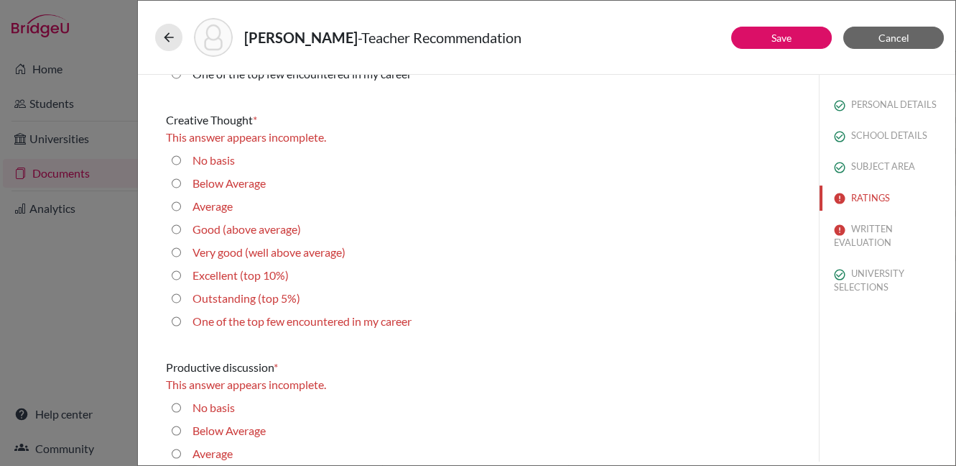
scroll to position [662, 0]
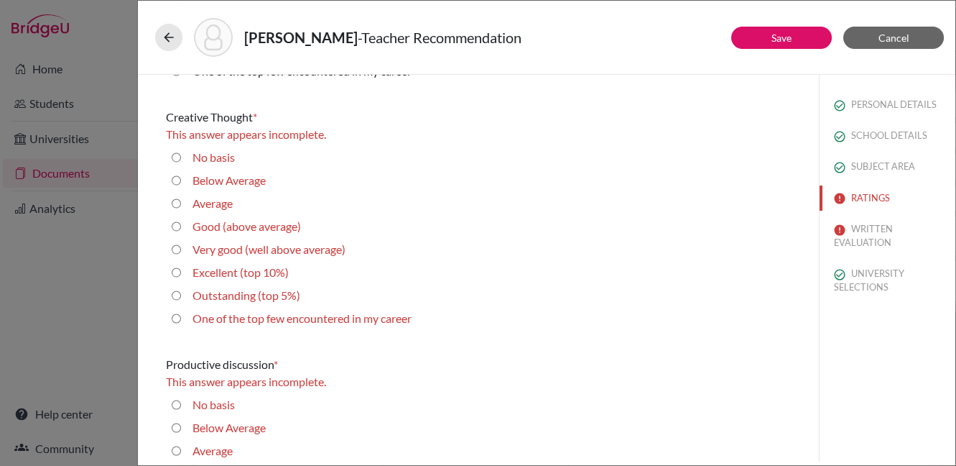
click at [178, 320] on career "One of the top few encountered in my career" at bounding box center [176, 318] width 9 height 17
radio career "true"
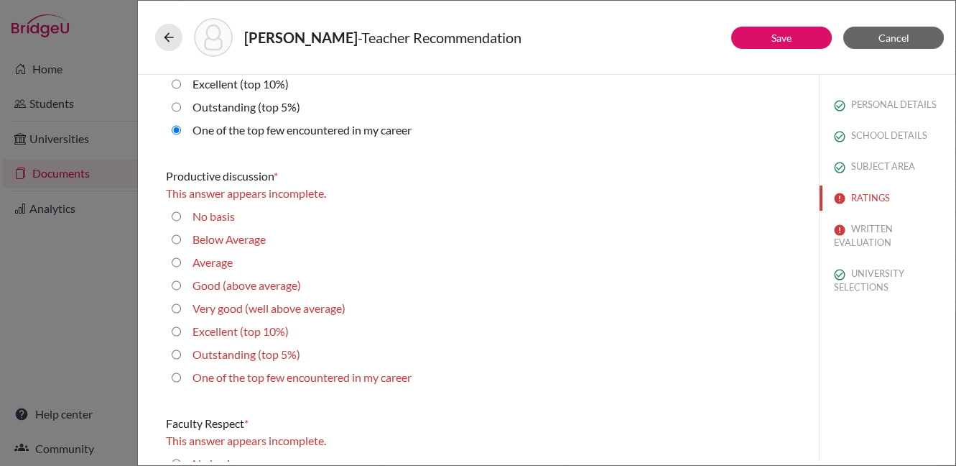
scroll to position [855, 0]
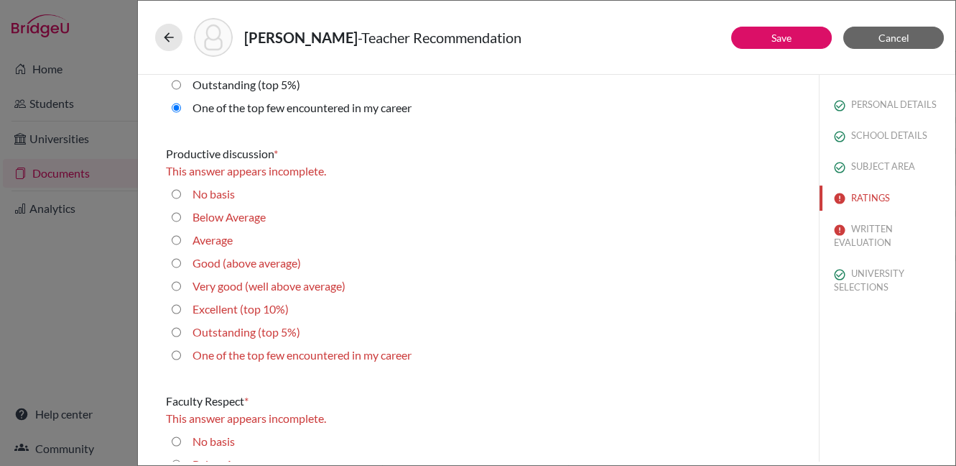
click at [177, 354] on career "One of the top few encountered in my career" at bounding box center [176, 354] width 9 height 17
radio career "true"
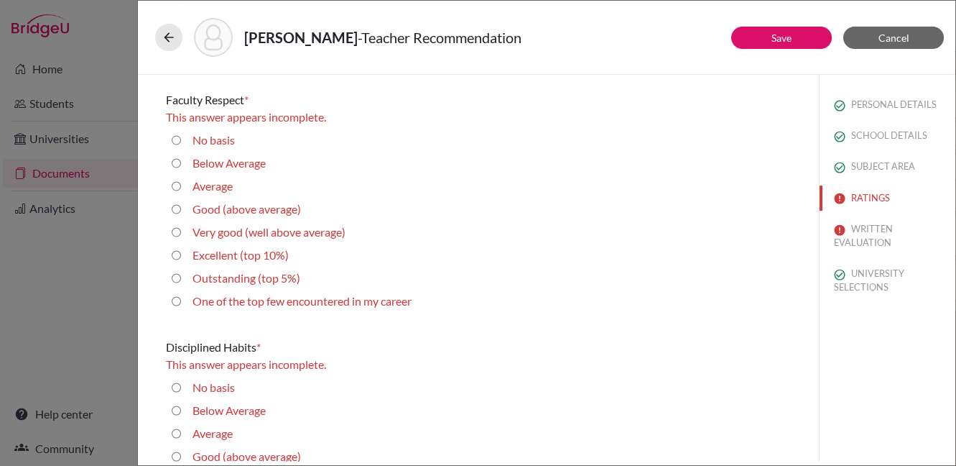
scroll to position [1181, 0]
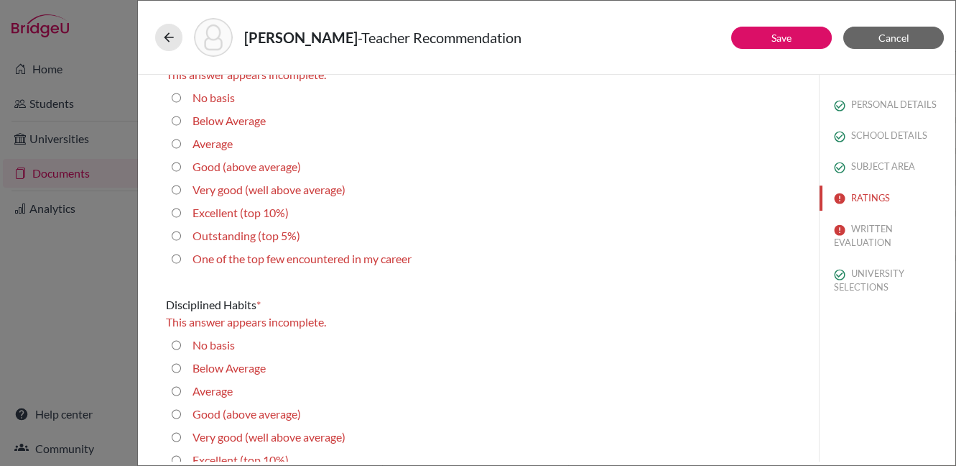
click at [178, 257] on career "One of the top few encountered in my career" at bounding box center [176, 258] width 9 height 17
radio career "true"
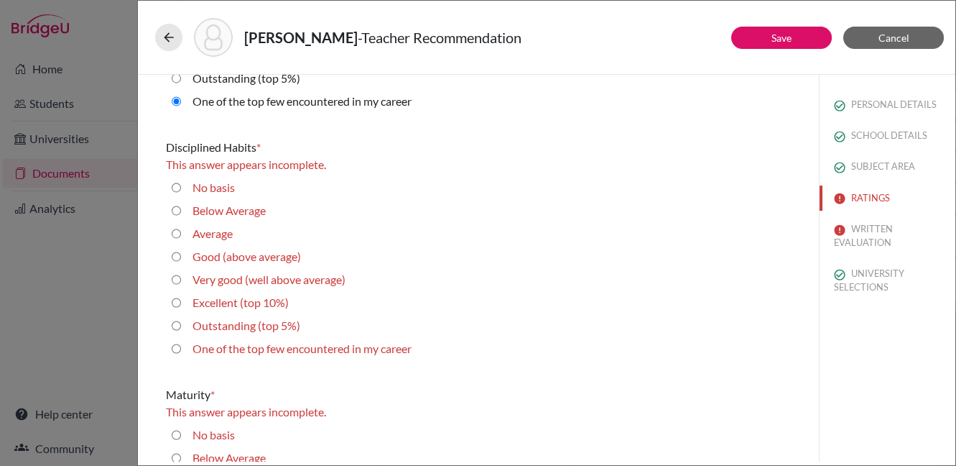
scroll to position [1356, 0]
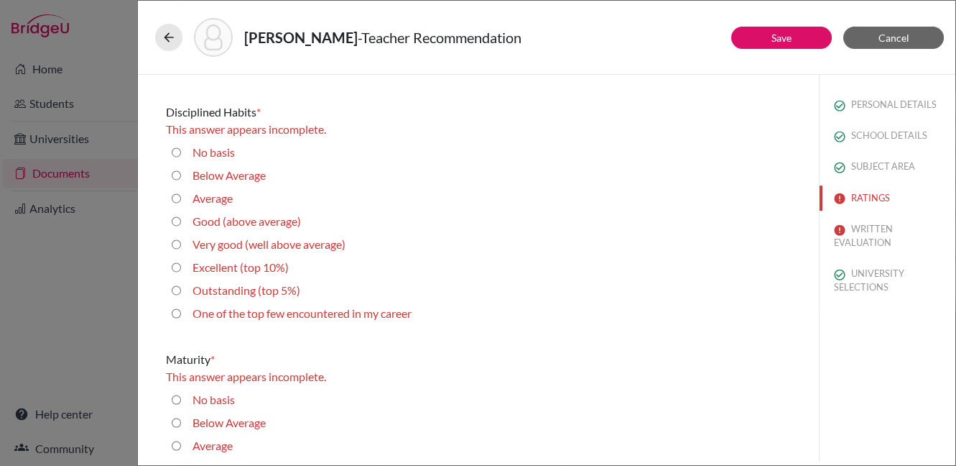
click at [177, 313] on career "One of the top few encountered in my career" at bounding box center [176, 313] width 9 height 17
radio career "true"
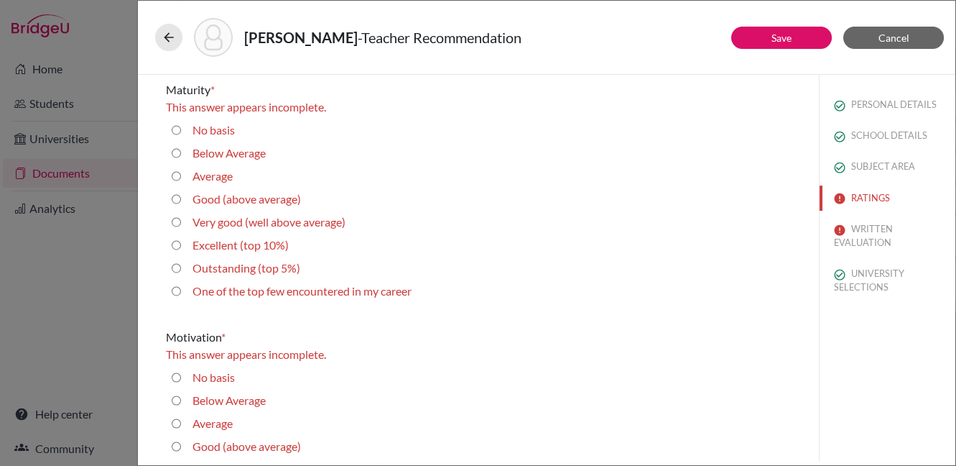
scroll to position [1612, 0]
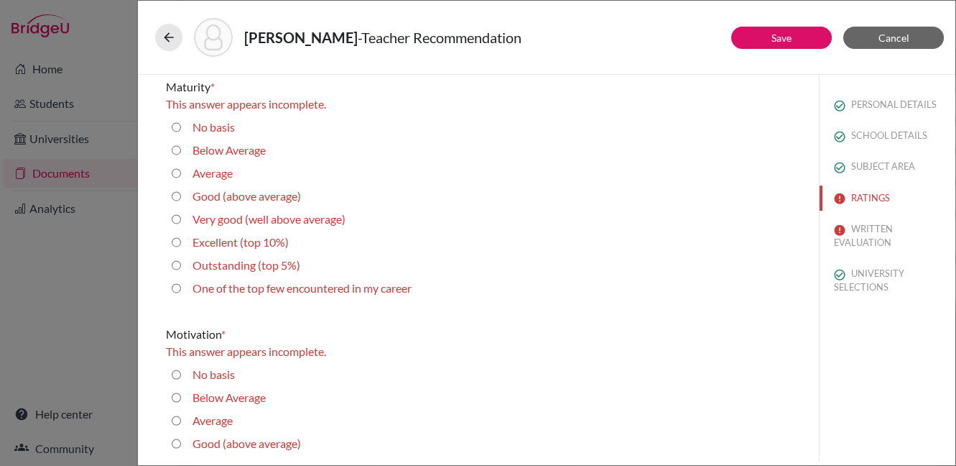
click at [176, 285] on career "One of the top few encountered in my career" at bounding box center [176, 287] width 9 height 17
radio career "true"
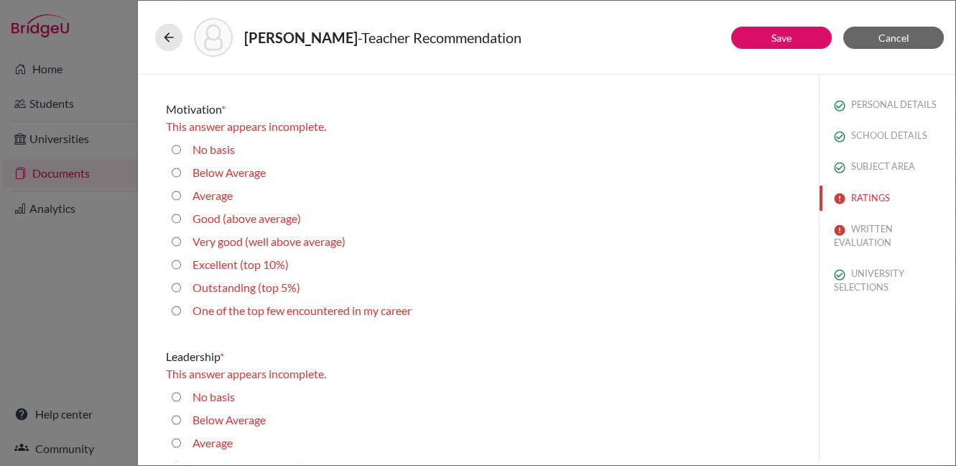
scroll to position [1839, 0]
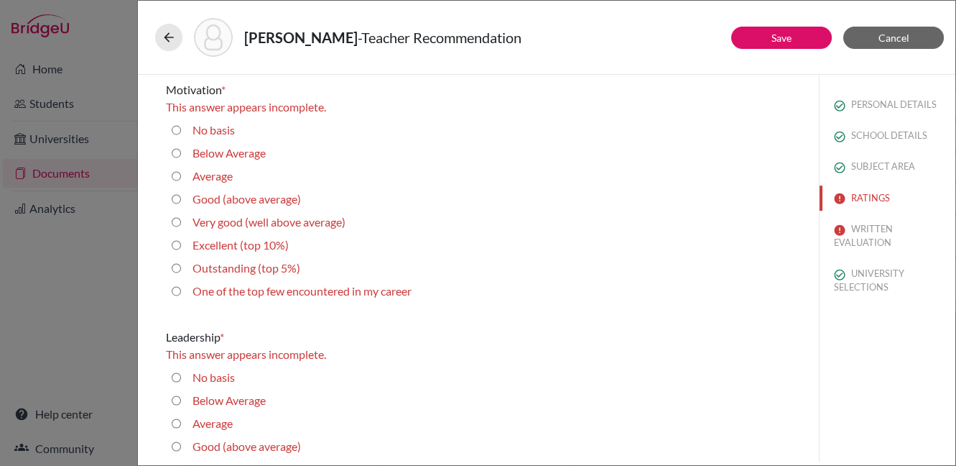
click at [175, 290] on career "One of the top few encountered in my career" at bounding box center [176, 290] width 9 height 17
radio career "true"
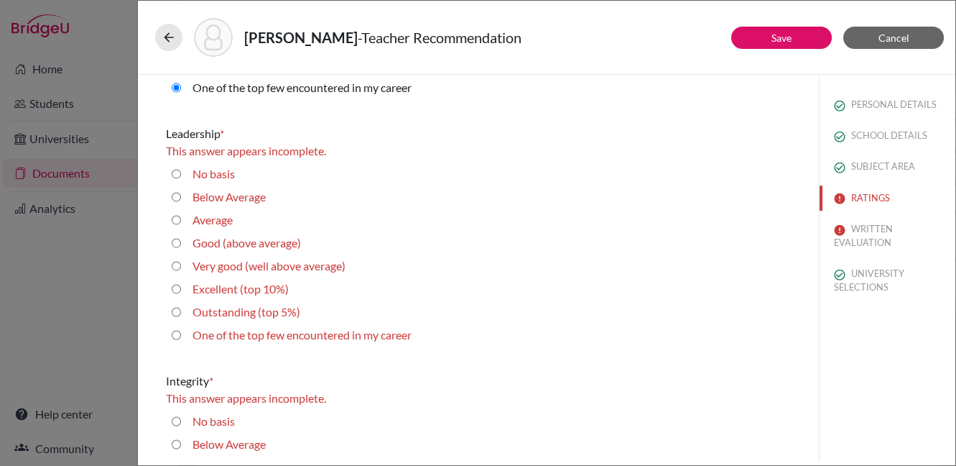
scroll to position [2040, 0]
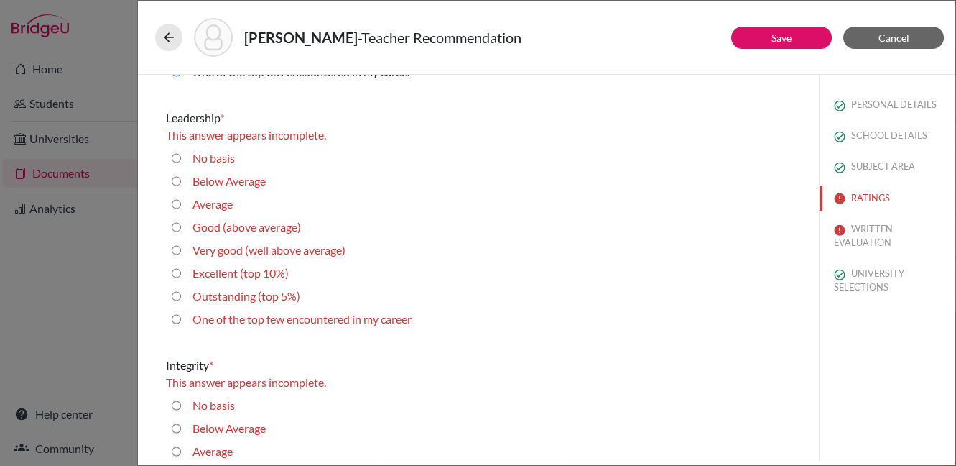
click at [175, 317] on career "One of the top few encountered in my career" at bounding box center [176, 318] width 9 height 17
radio career "true"
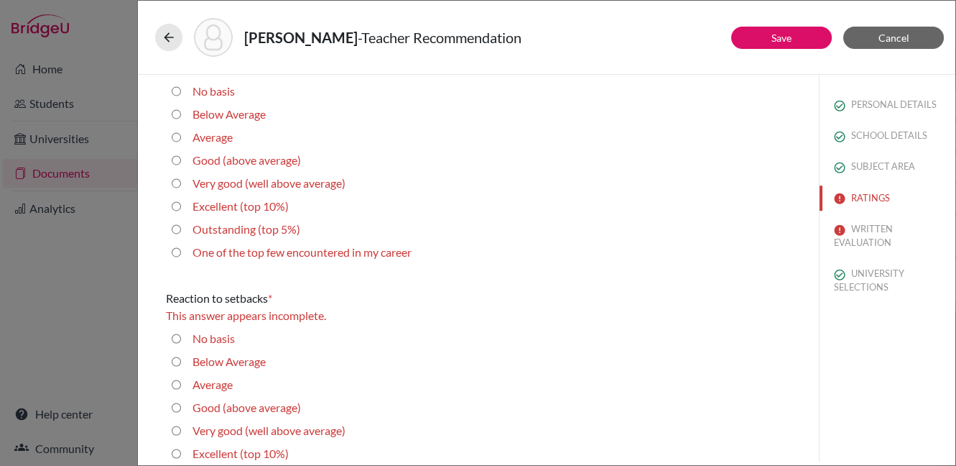
scroll to position [2347, 0]
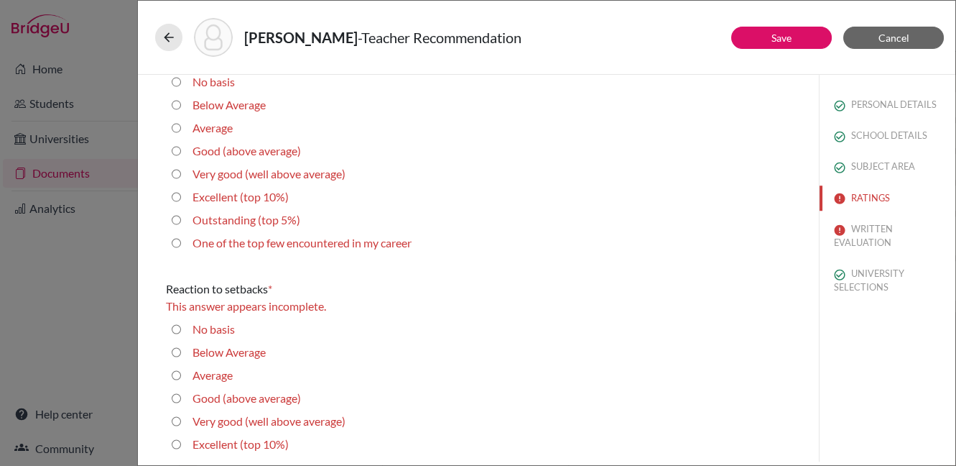
click at [176, 243] on career "One of the top few encountered in my career" at bounding box center [176, 242] width 9 height 17
radio career "true"
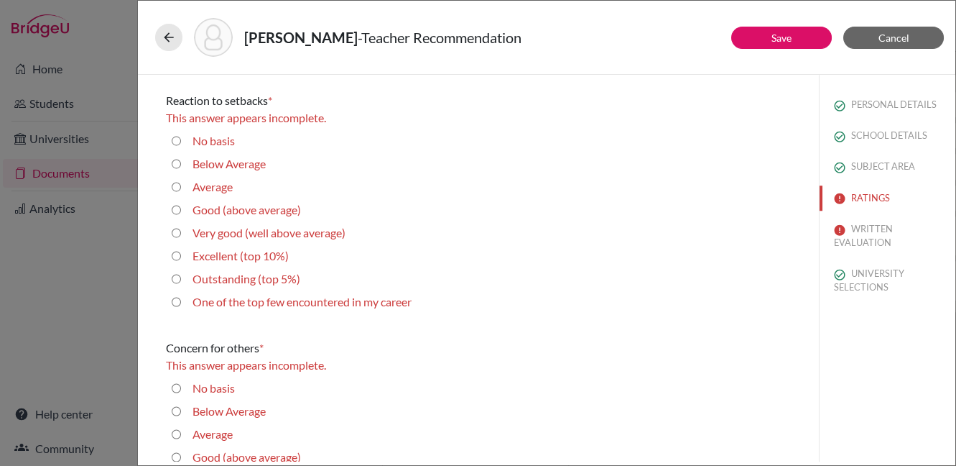
scroll to position [2553, 0]
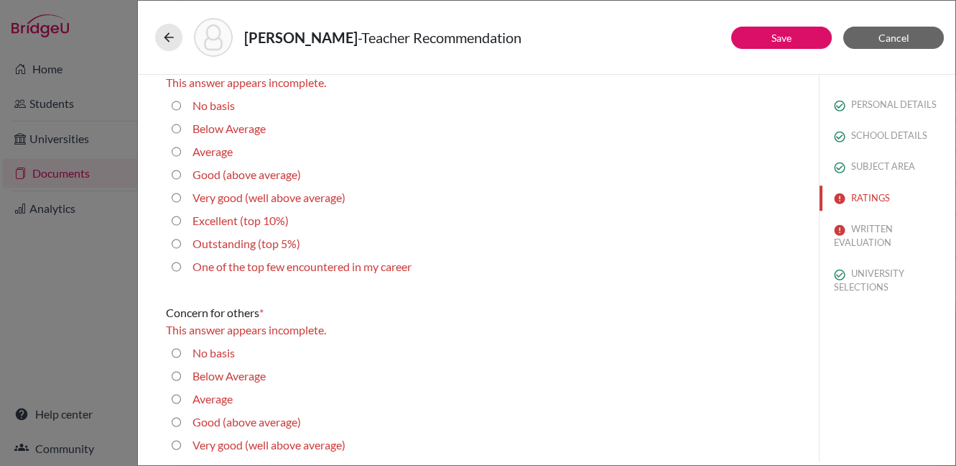
click at [177, 262] on career "One of the top few encountered in my career" at bounding box center [176, 266] width 9 height 17
radio career "true"
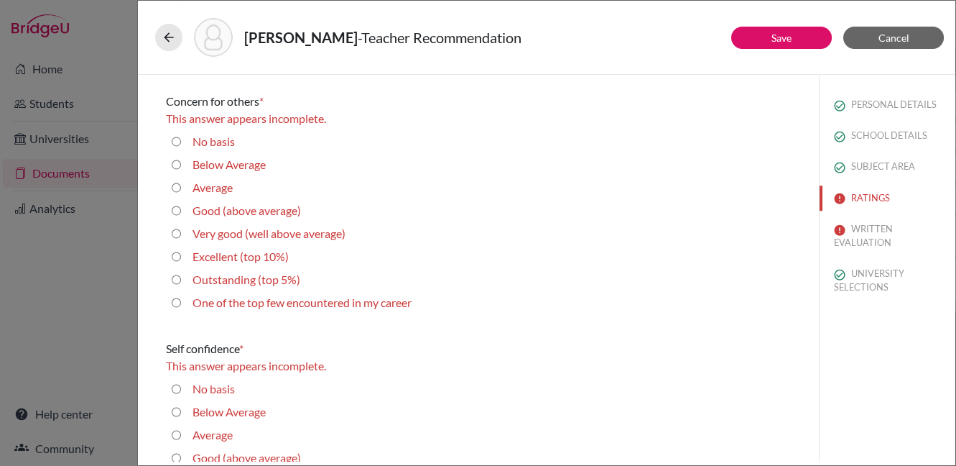
scroll to position [2772, 0]
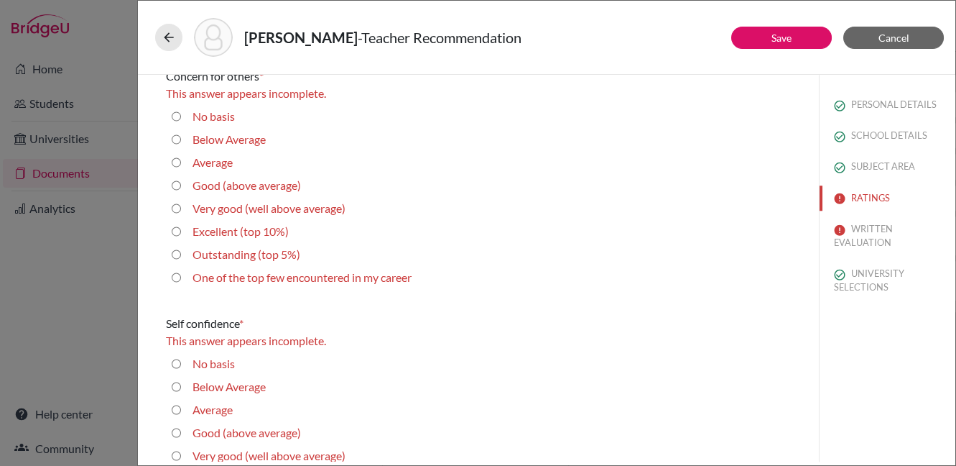
click at [173, 275] on career "One of the top few encountered in my career" at bounding box center [176, 277] width 9 height 17
radio career "true"
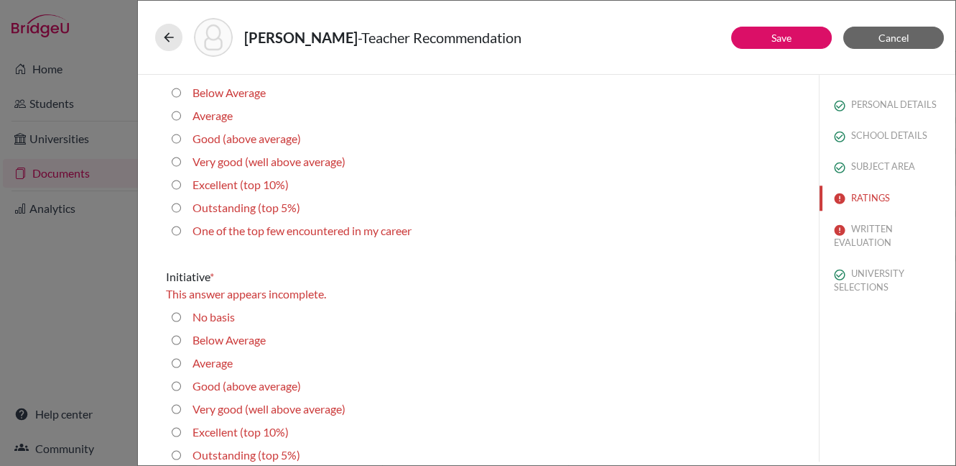
scroll to position [3058, 0]
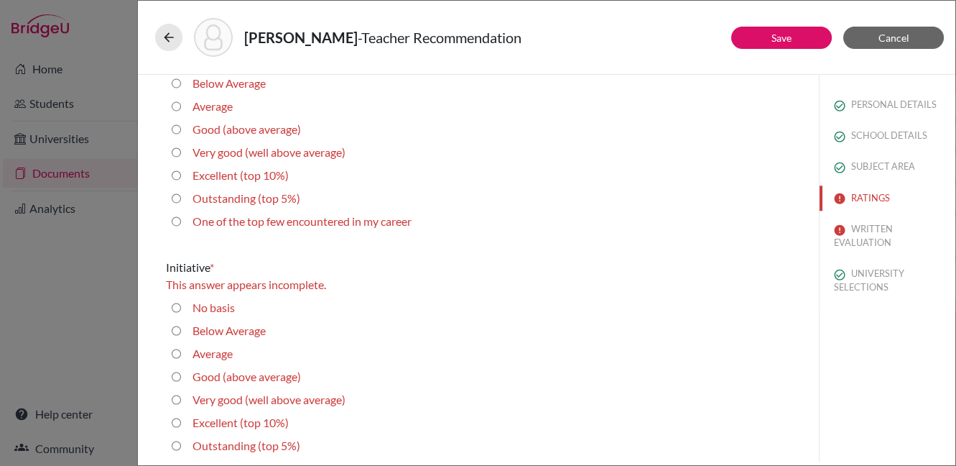
click at [176, 218] on career "One of the top few encountered in my career" at bounding box center [176, 221] width 9 height 17
radio career "true"
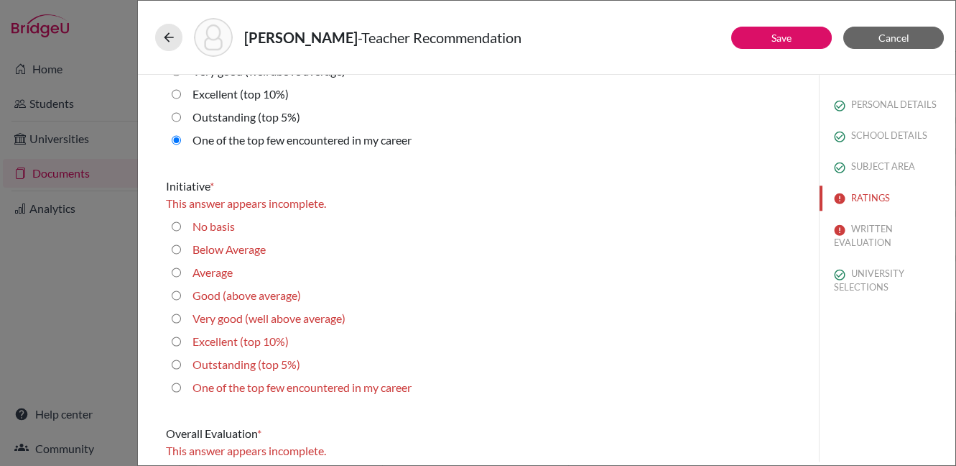
scroll to position [3153, 0]
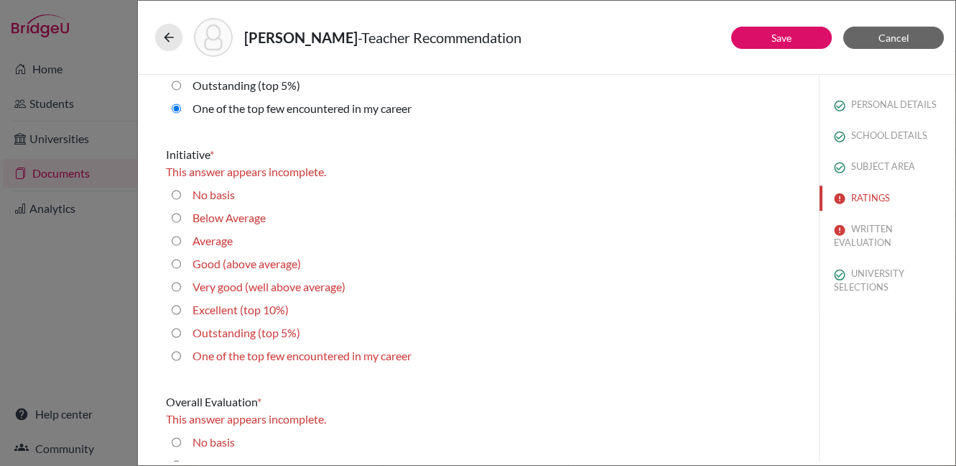
click at [178, 353] on career "One of the top few encountered in my career" at bounding box center [176, 355] width 9 height 17
radio career "true"
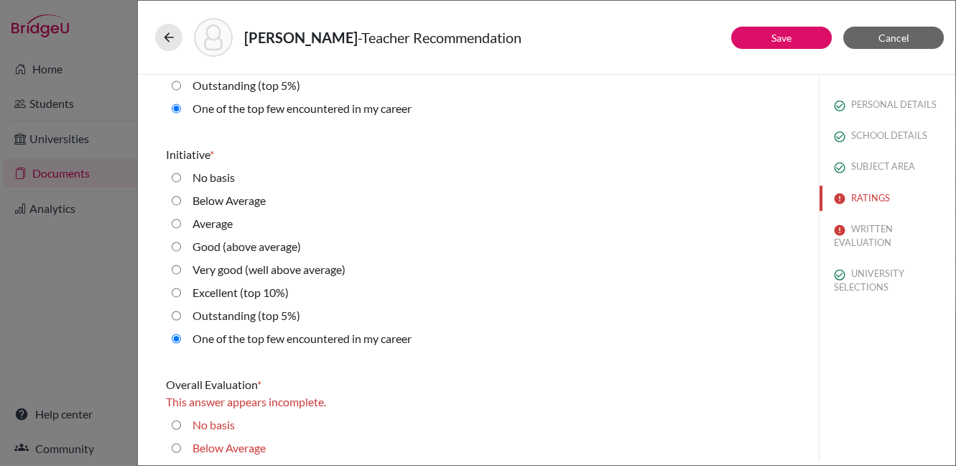
scroll to position [3297, 0]
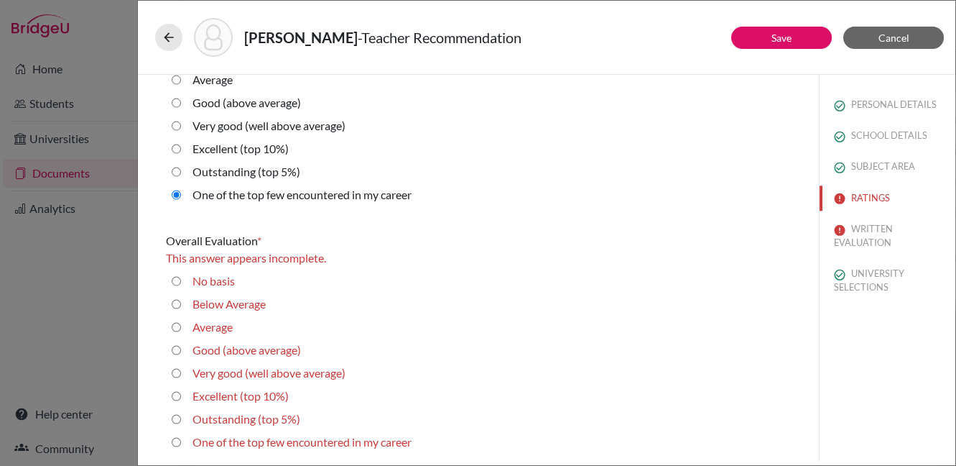
click at [177, 440] on career "One of the top few encountered in my career" at bounding box center [176, 441] width 9 height 17
radio career "true"
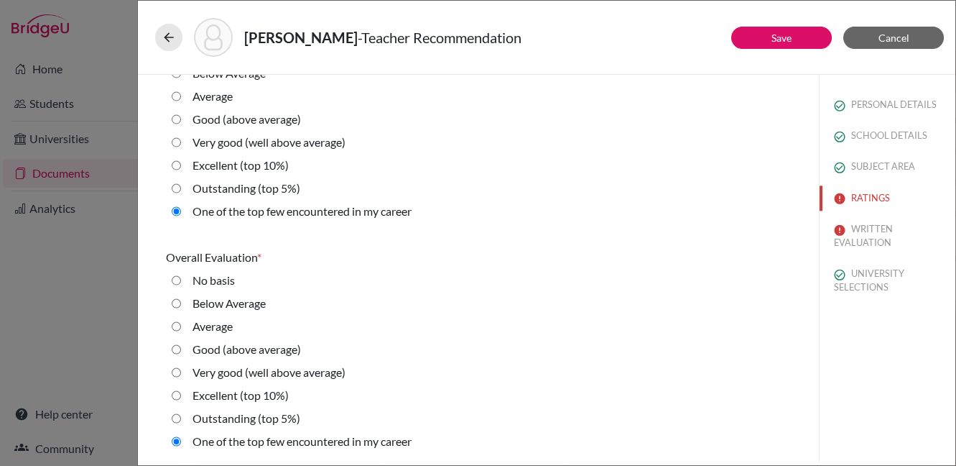
scroll to position [3280, 0]
click at [757, 37] on button "Save" at bounding box center [781, 38] width 101 height 22
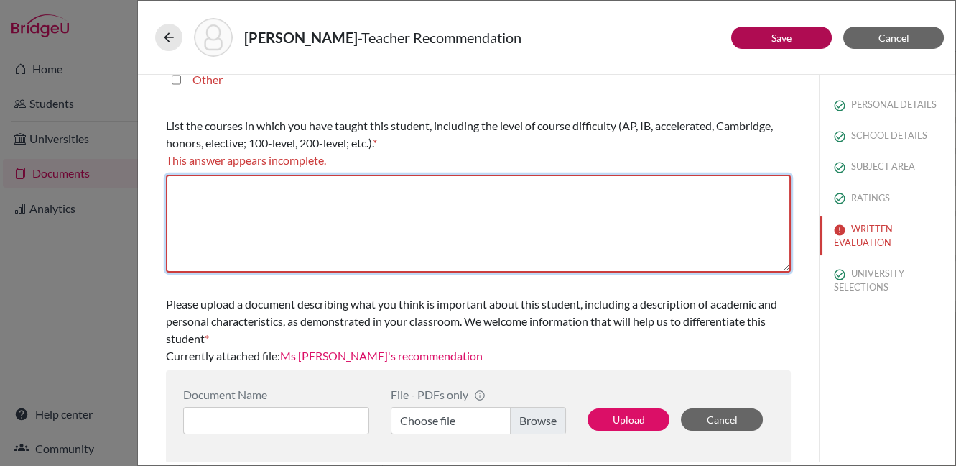
click at [228, 189] on textarea at bounding box center [478, 224] width 625 height 98
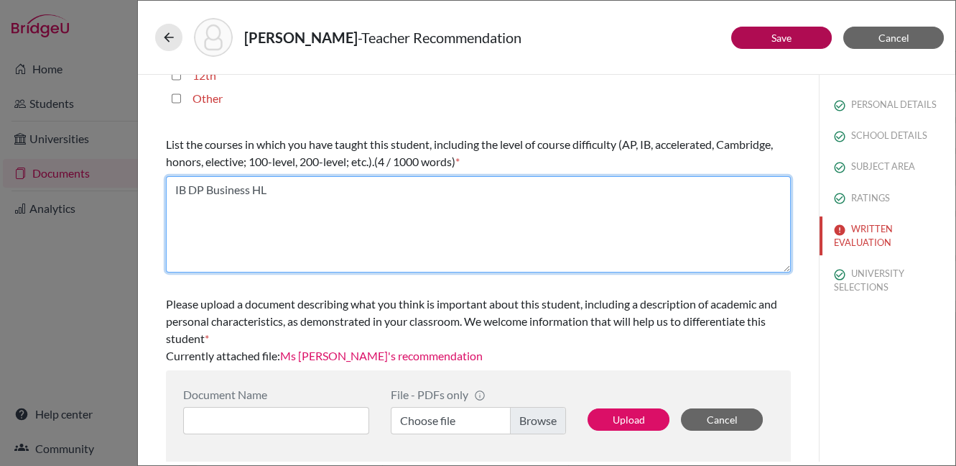
type textarea "IB DP Business HL"
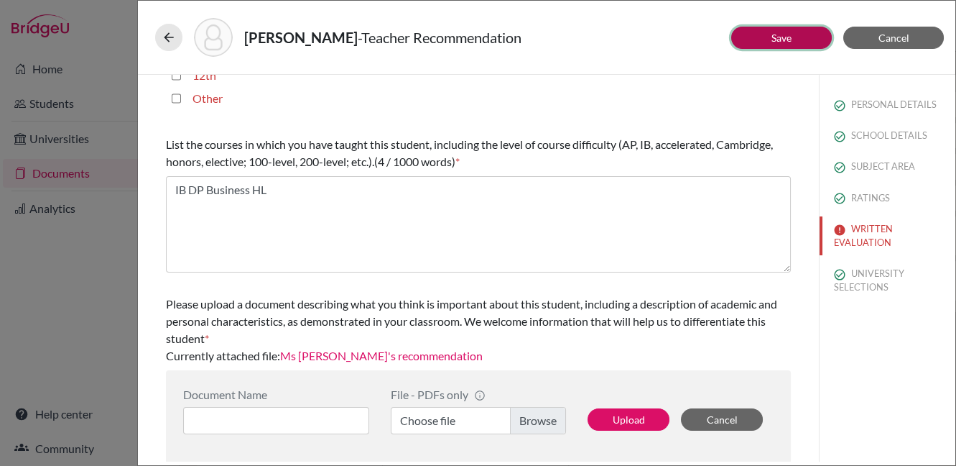
click at [785, 36] on link "Save" at bounding box center [782, 38] width 20 height 12
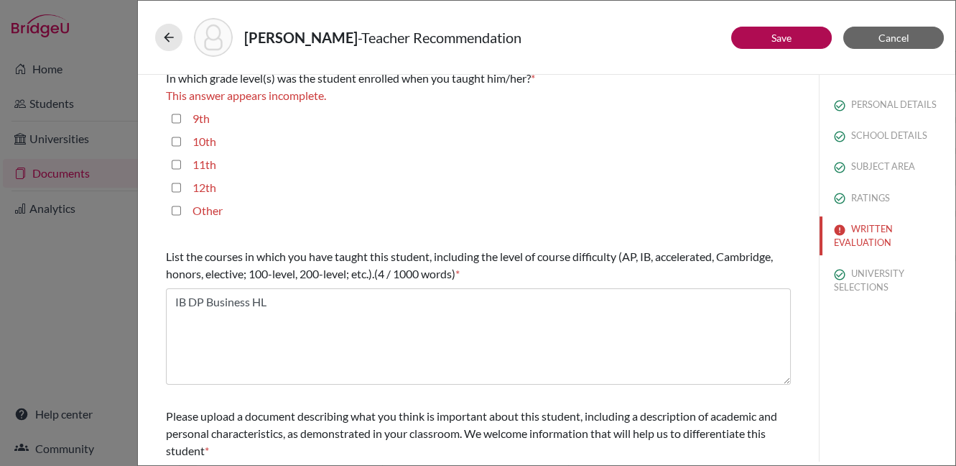
scroll to position [340, 0]
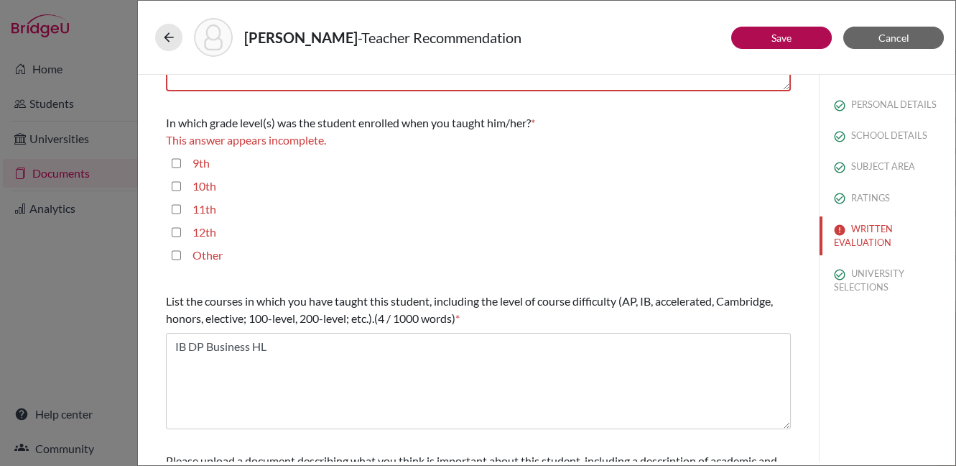
click at [175, 202] on input "11th" at bounding box center [176, 208] width 9 height 17
checkbox input "true"
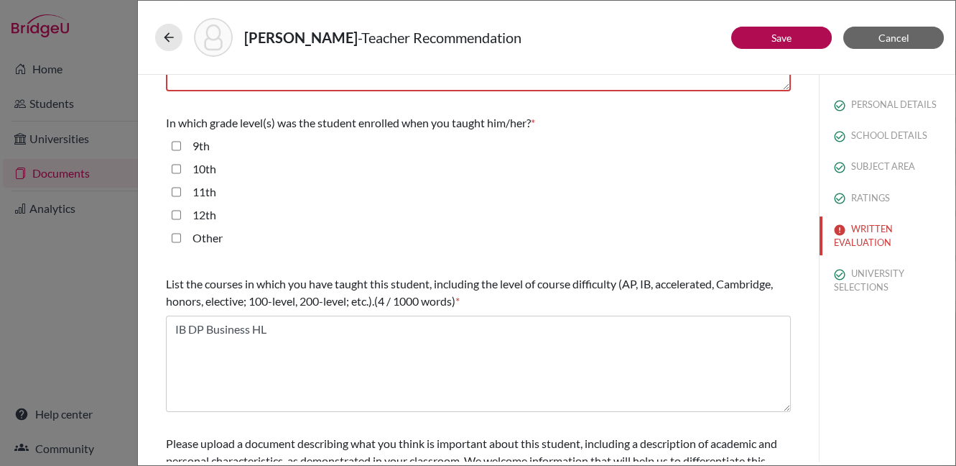
click at [179, 211] on input "12th" at bounding box center [176, 214] width 9 height 17
checkbox input "true"
click at [805, 40] on button "Save" at bounding box center [781, 38] width 101 height 22
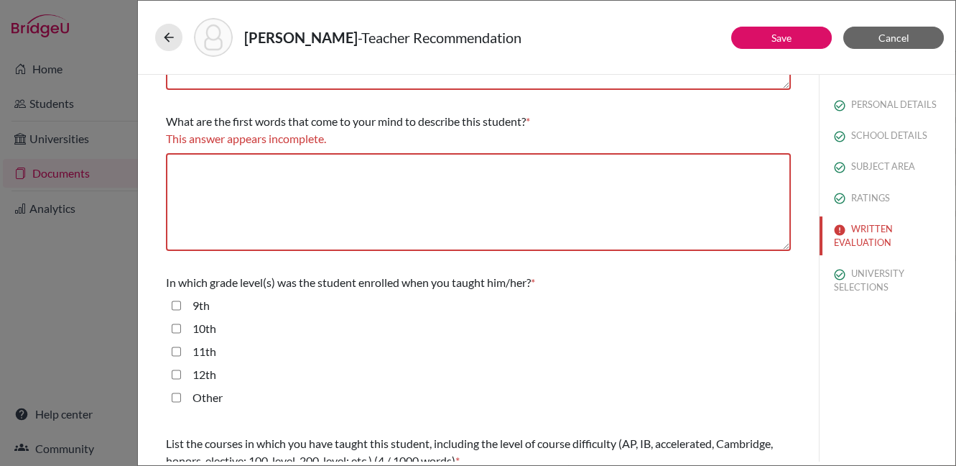
scroll to position [170, 0]
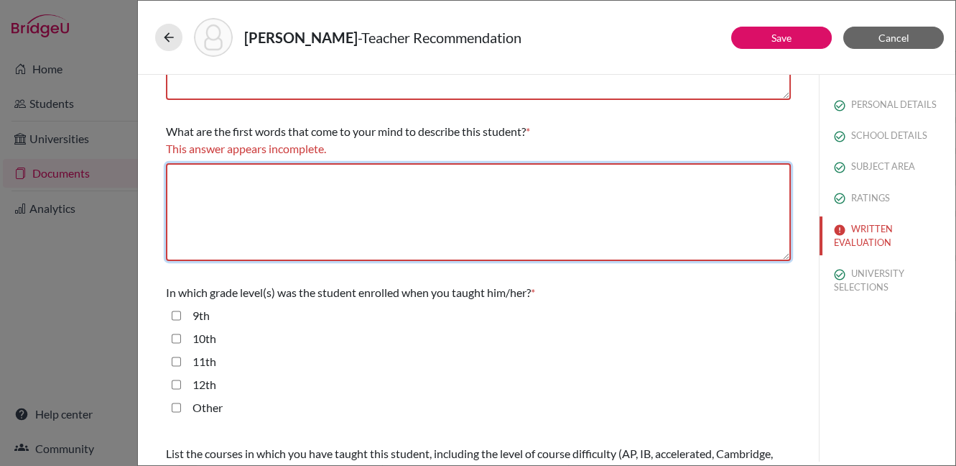
click at [203, 177] on textarea at bounding box center [478, 212] width 625 height 98
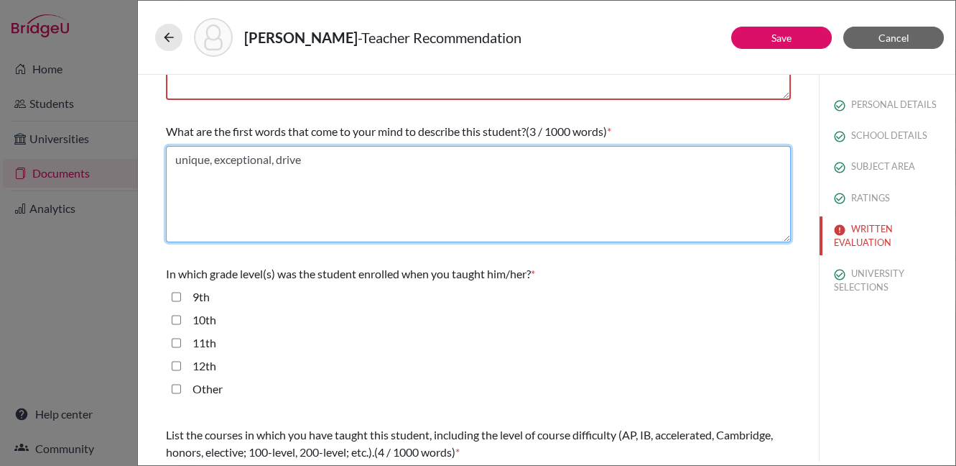
type textarea "unique, exceptional, drive"
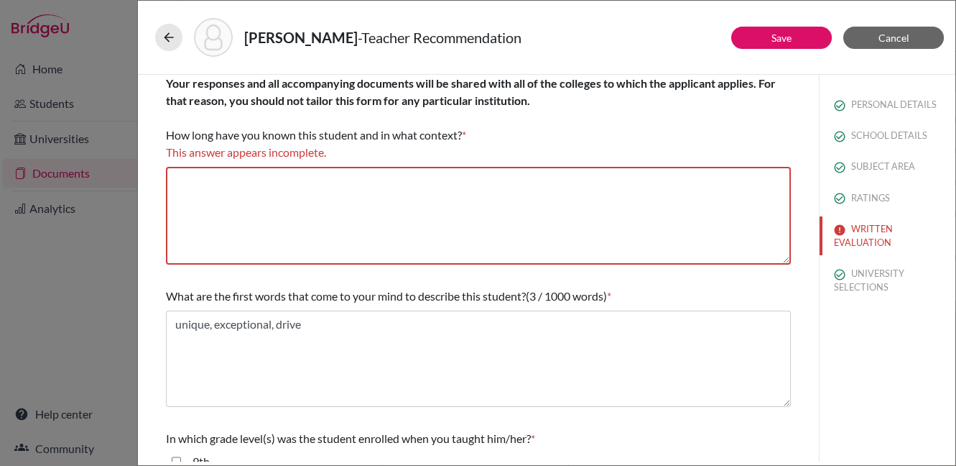
scroll to position [6, 0]
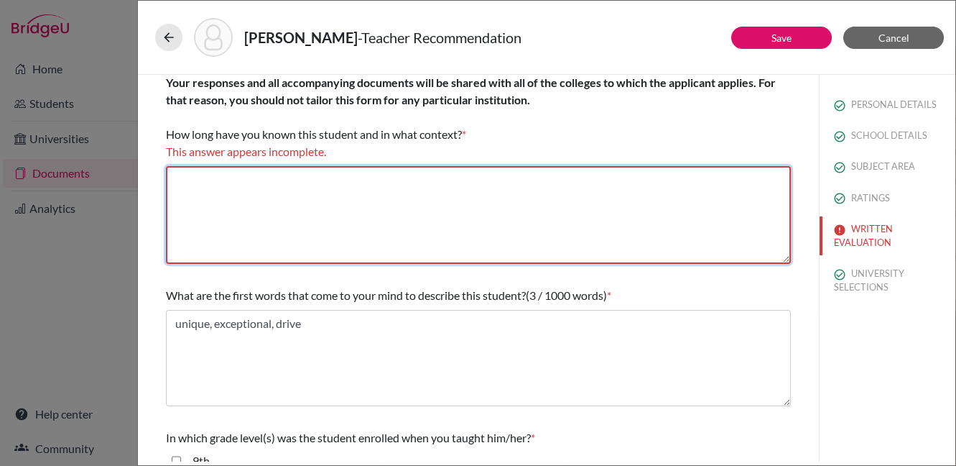
click at [339, 190] on textarea at bounding box center [478, 215] width 625 height 98
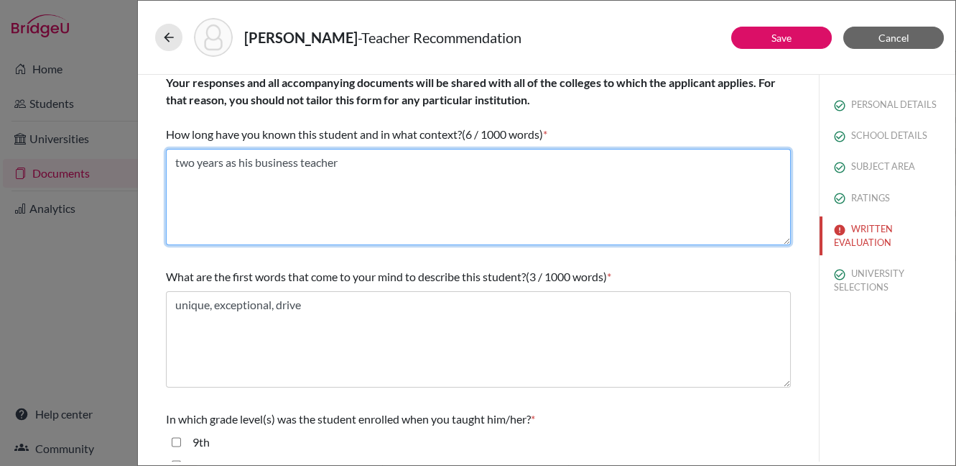
type textarea "two years as his business teacher"
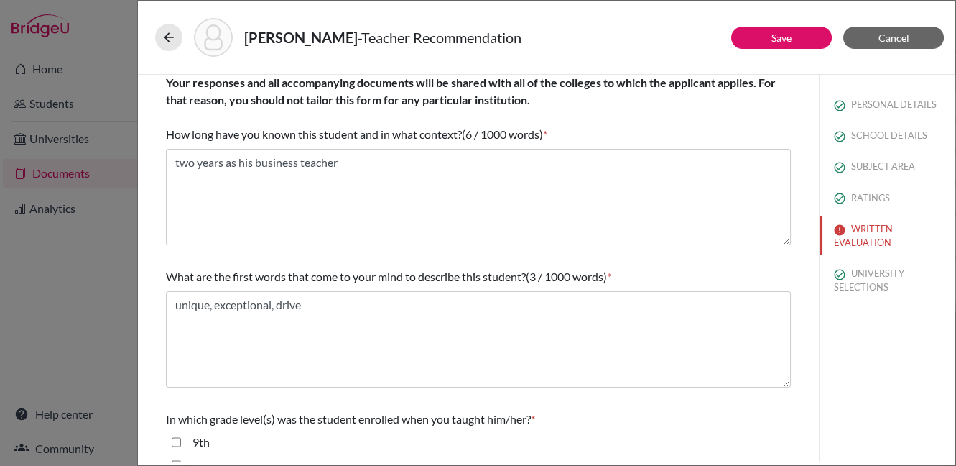
scroll to position [0, 0]
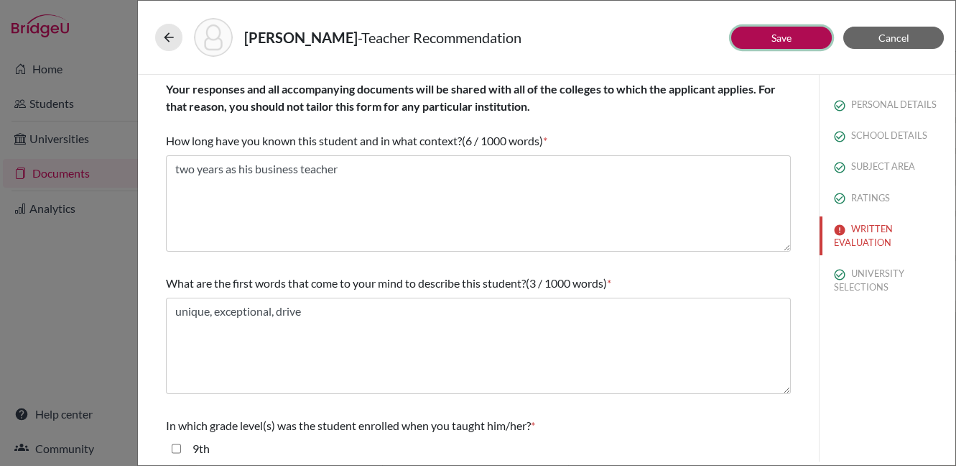
click at [776, 39] on link "Save" at bounding box center [782, 38] width 20 height 12
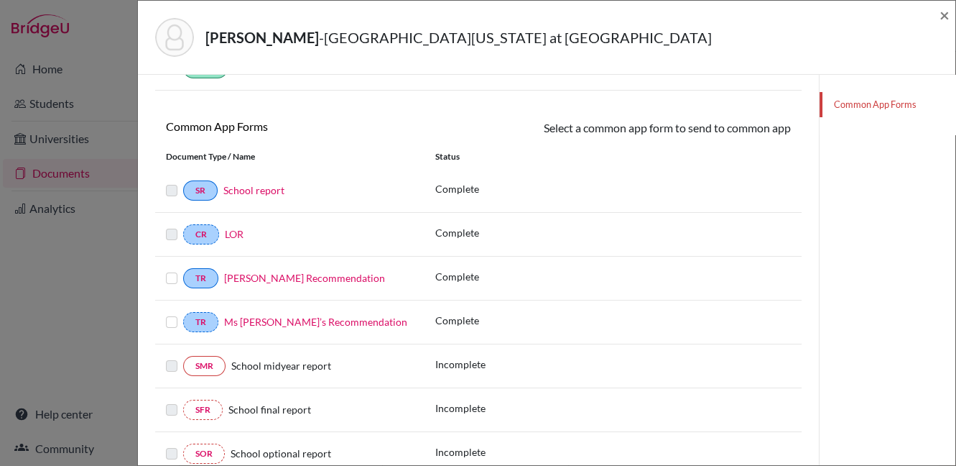
scroll to position [176, 0]
click at [173, 268] on label at bounding box center [171, 268] width 11 height 0
click at [0, 0] on input "checkbox" at bounding box center [0, 0] width 0 height 0
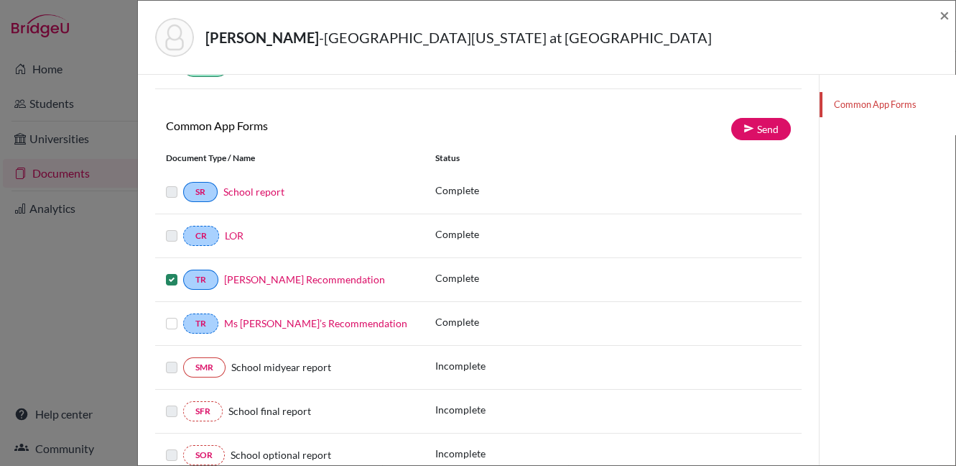
click at [170, 315] on label at bounding box center [171, 315] width 11 height 0
click at [0, 0] on input "checkbox" at bounding box center [0, 0] width 0 height 0
click at [171, 292] on div "TR Naeem Ashraf’s Recommendation Complete" at bounding box center [478, 280] width 647 height 44
click at [169, 271] on label at bounding box center [171, 271] width 11 height 0
click at [0, 0] on input "checkbox" at bounding box center [0, 0] width 0 height 0
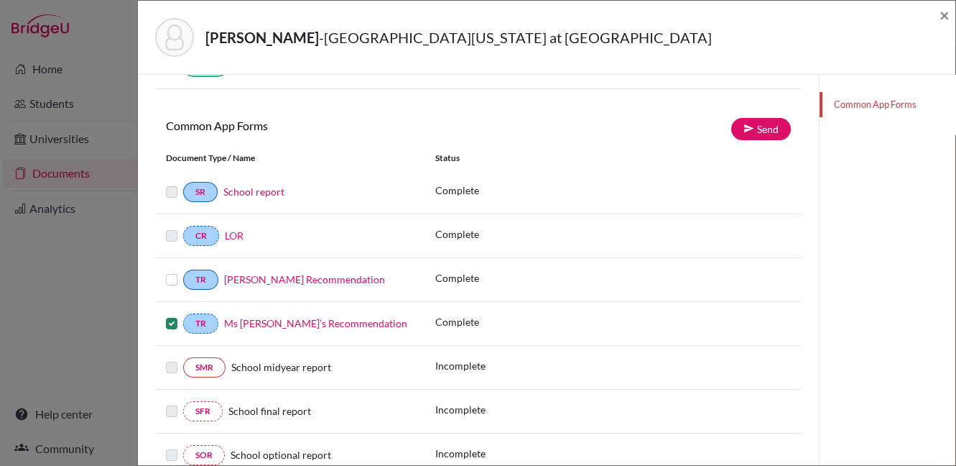
click at [170, 315] on label at bounding box center [171, 315] width 11 height 0
click at [0, 0] on input "checkbox" at bounding box center [0, 0] width 0 height 0
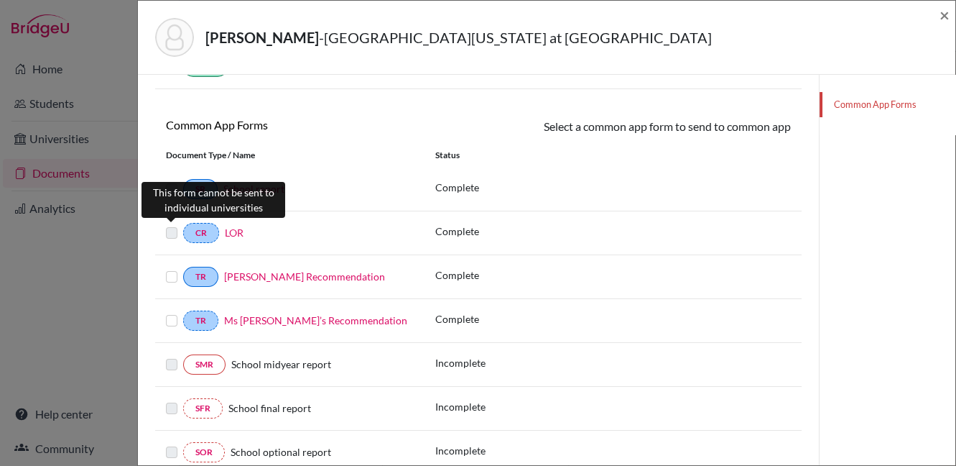
click at [173, 224] on label at bounding box center [171, 224] width 11 height 0
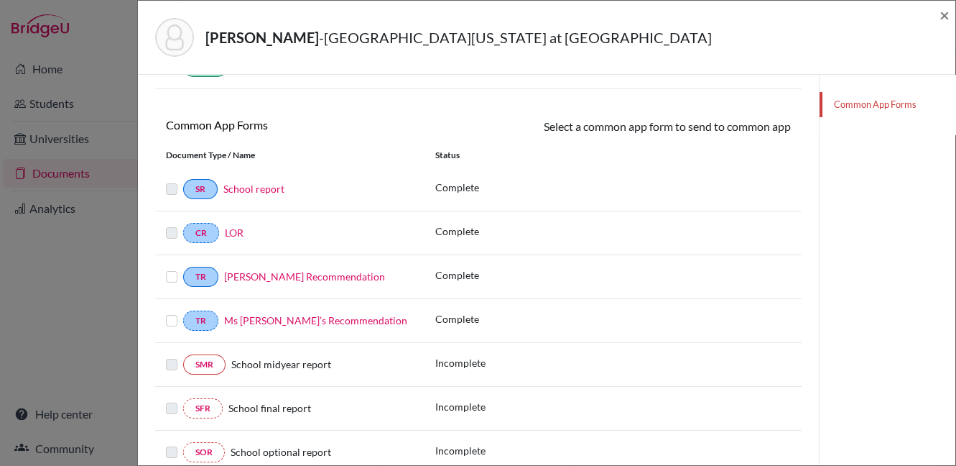
click at [237, 231] on link "LOR" at bounding box center [234, 232] width 19 height 12
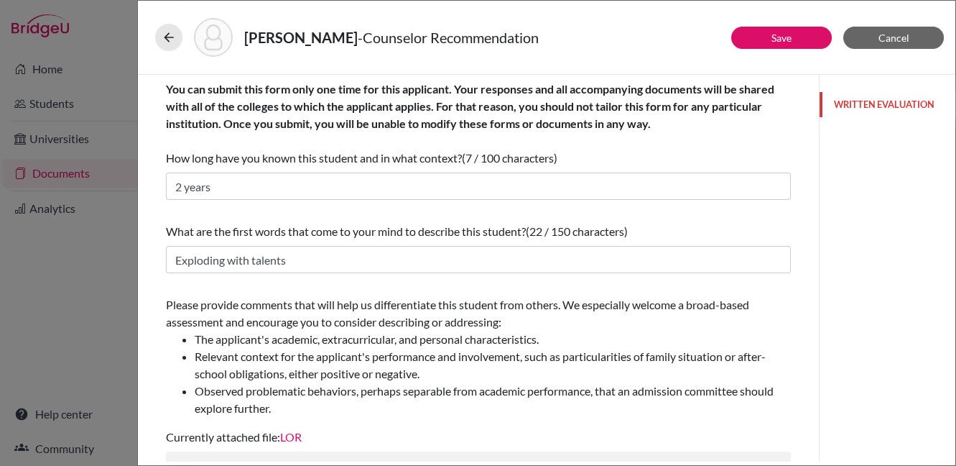
drag, startPoint x: 812, startPoint y: 113, endPoint x: 811, endPoint y: 177, distance: 64.7
click at [819, 177] on div "WRITTEN EVALUATION" at bounding box center [887, 268] width 137 height 387
drag, startPoint x: 813, startPoint y: 116, endPoint x: 806, endPoint y: 208, distance: 93.0
click at [806, 208] on div "Save Cancel You can submit this form only one time for this applicant. Your res…" at bounding box center [547, 268] width 818 height 387
drag, startPoint x: 813, startPoint y: 111, endPoint x: 804, endPoint y: 141, distance: 31.6
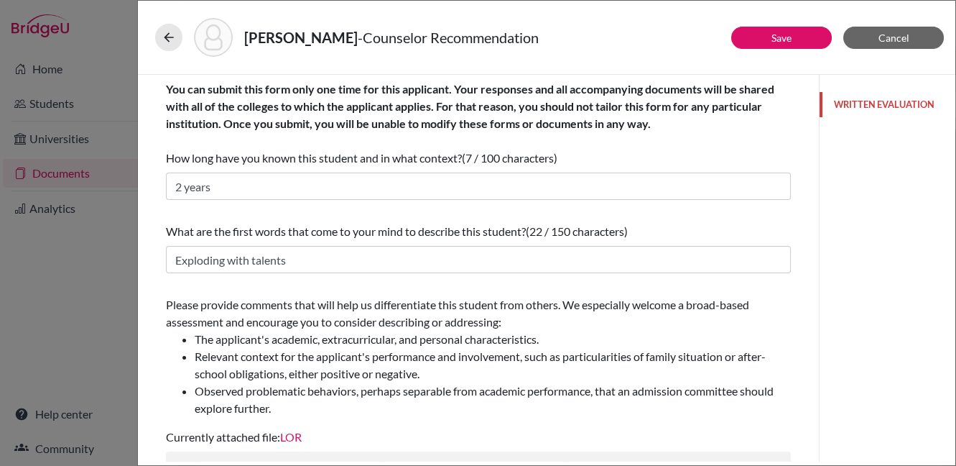
click at [805, 150] on div "Save Cancel You can submit this form only one time for this applicant. Your res…" at bounding box center [547, 268] width 818 height 387
click at [787, 41] on link "Save" at bounding box center [782, 38] width 20 height 12
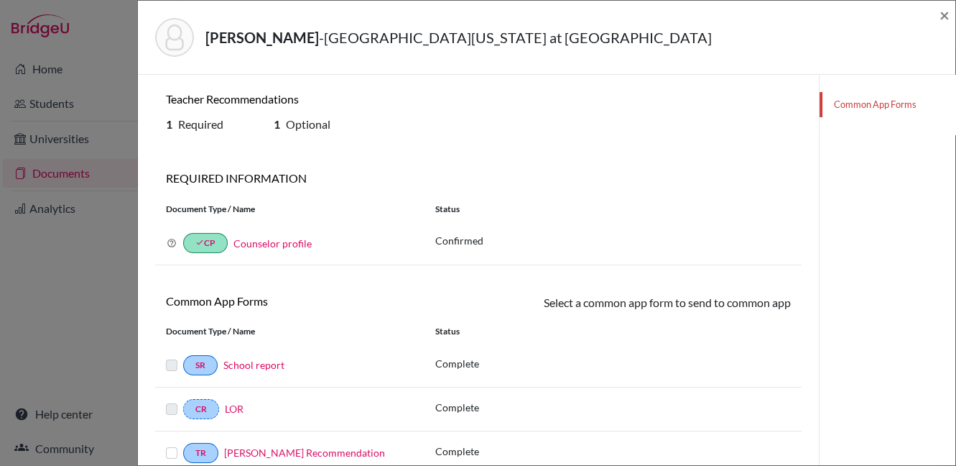
click at [879, 107] on link "Common App Forms" at bounding box center [888, 104] width 136 height 25
click at [943, 14] on span "×" at bounding box center [945, 14] width 10 height 21
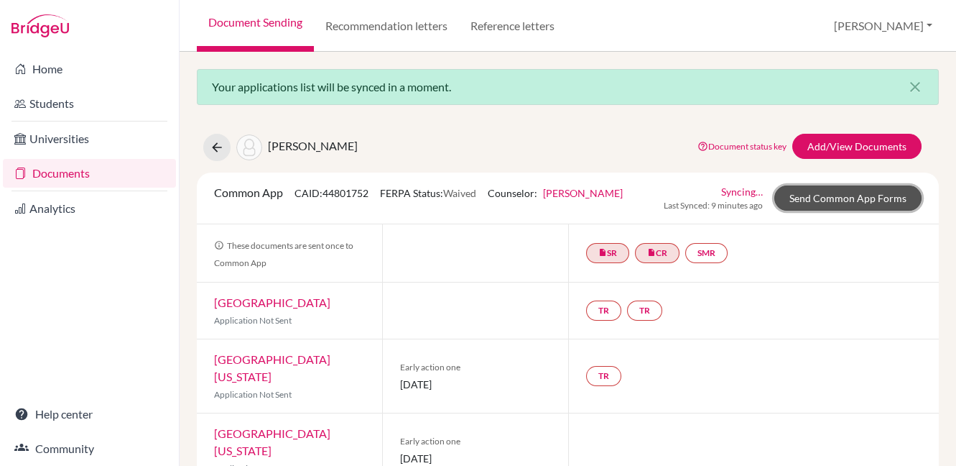
click at [808, 198] on link "Send Common App Forms" at bounding box center [848, 197] width 147 height 25
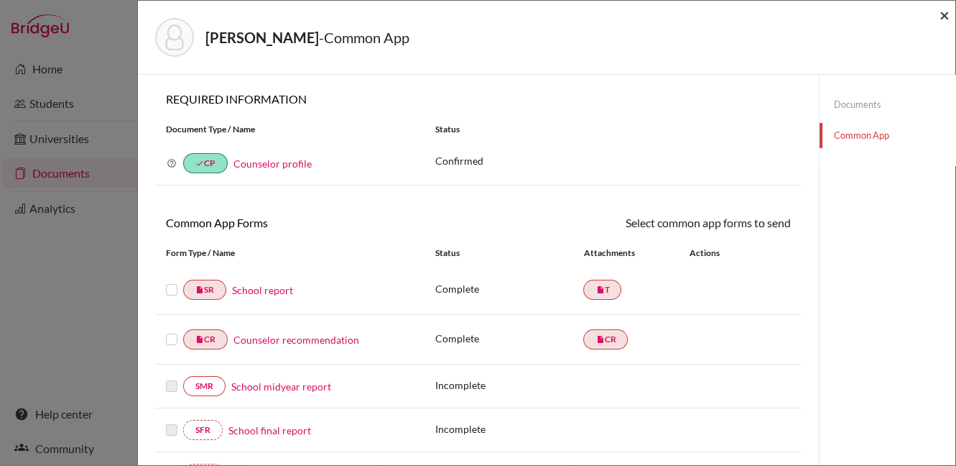
click at [940, 14] on span "×" at bounding box center [945, 14] width 10 height 21
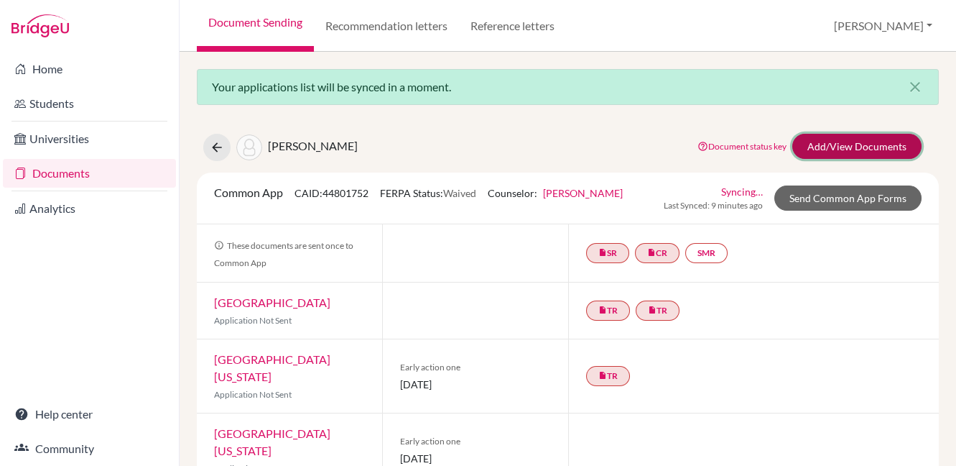
click at [842, 142] on link "Add/View Documents" at bounding box center [856, 146] width 129 height 25
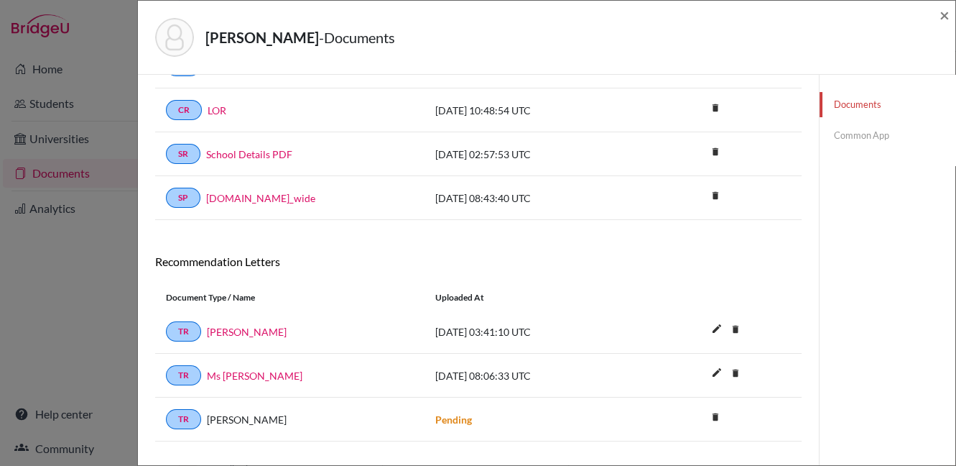
scroll to position [234, 0]
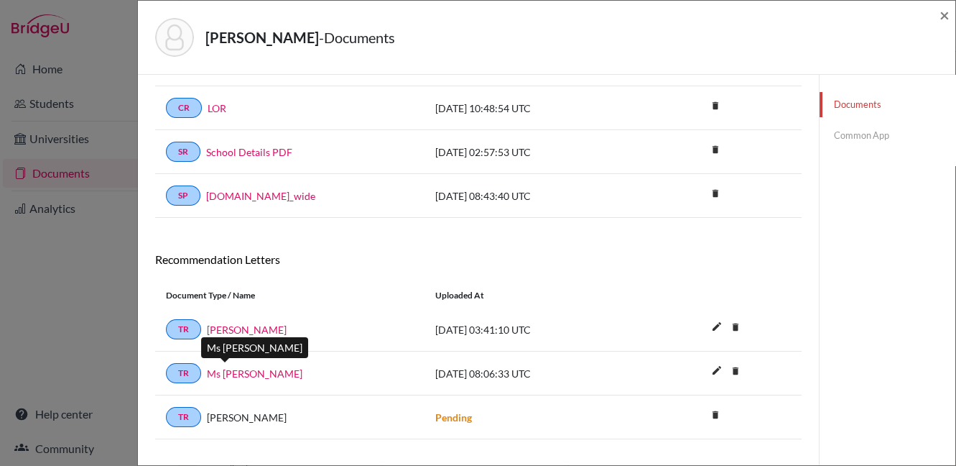
click at [228, 371] on link "Ms Jade" at bounding box center [255, 373] width 96 height 15
click at [236, 371] on link "Ms Jade" at bounding box center [255, 373] width 96 height 15
click at [947, 12] on span "×" at bounding box center [945, 14] width 10 height 21
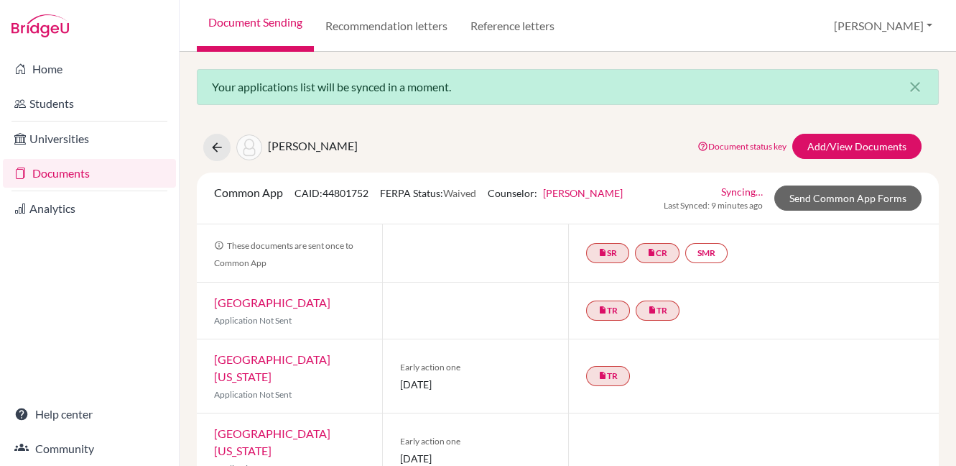
click at [65, 170] on link "Documents" at bounding box center [89, 173] width 173 height 29
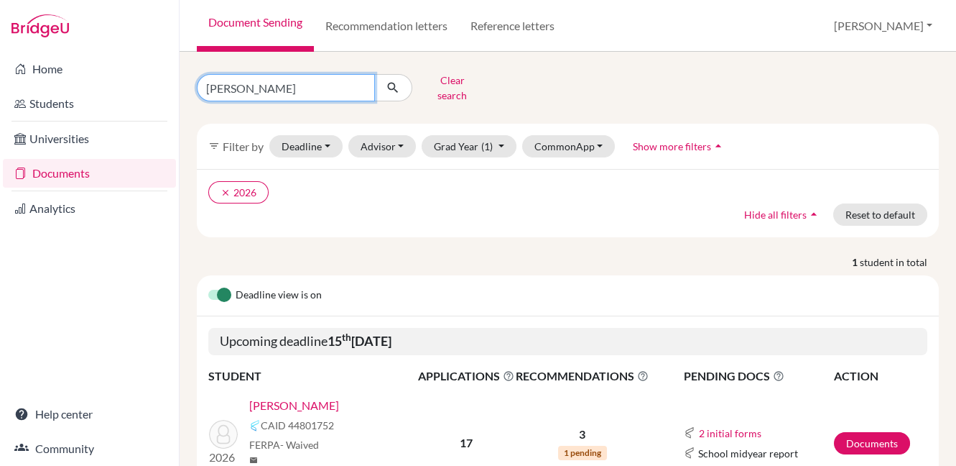
click at [361, 78] on input "[PERSON_NAME]" at bounding box center [286, 87] width 178 height 27
click at [359, 83] on input "Rishit" at bounding box center [286, 87] width 178 height 27
type input "wayra"
click at [392, 85] on icon "submit" at bounding box center [393, 87] width 14 height 14
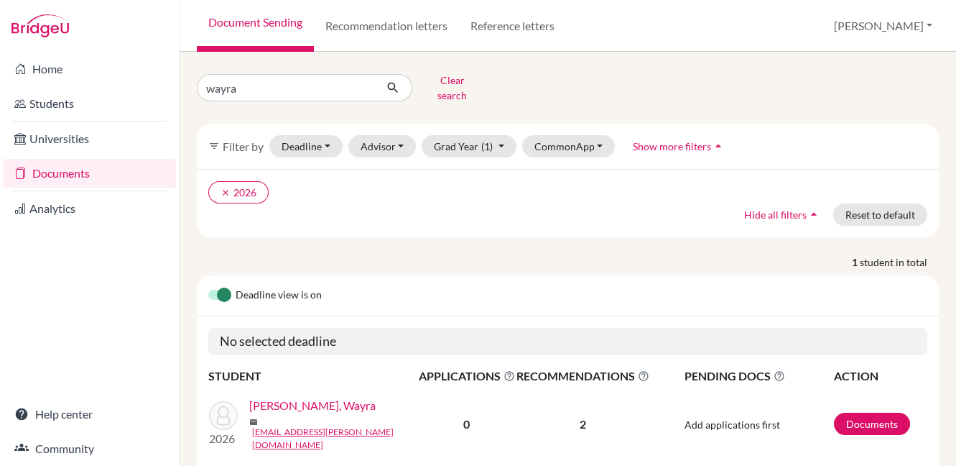
click at [314, 403] on link "[PERSON_NAME], Wayra" at bounding box center [312, 405] width 126 height 17
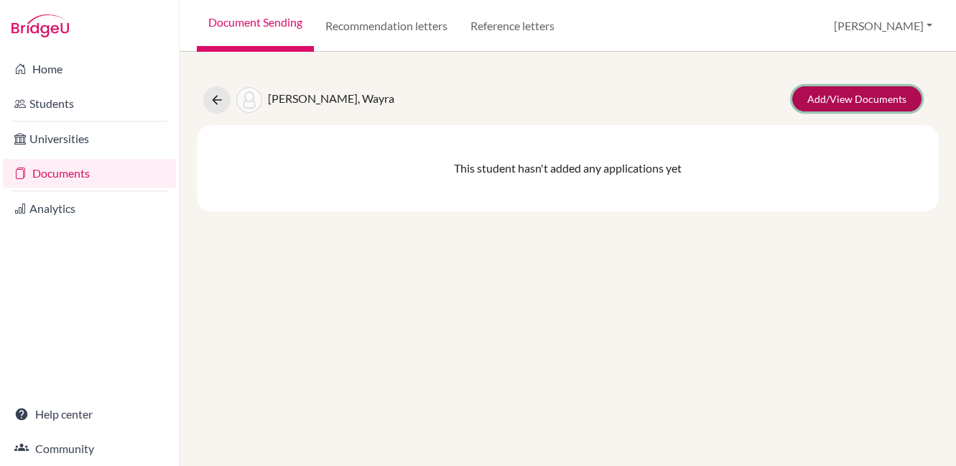
click at [820, 104] on link "Add/View Documents" at bounding box center [856, 98] width 129 height 25
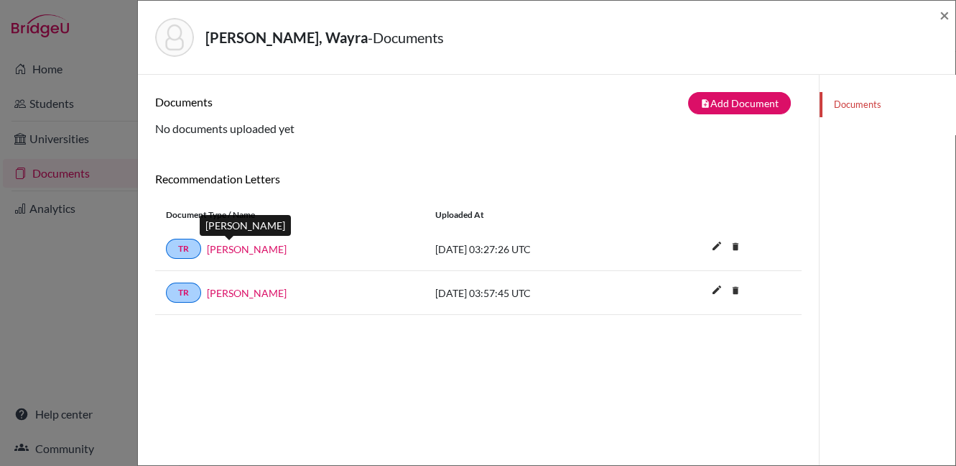
click at [240, 246] on link "[PERSON_NAME]" at bounding box center [247, 248] width 80 height 15
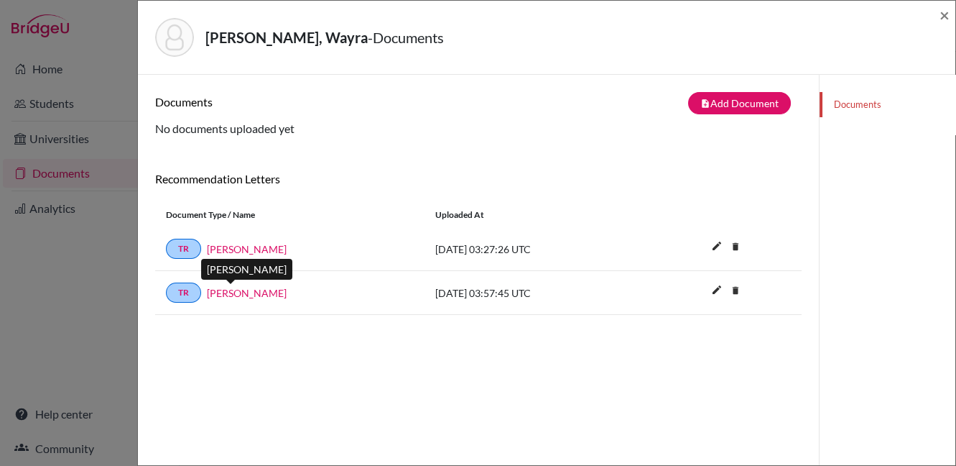
click at [239, 292] on link "[PERSON_NAME]" at bounding box center [247, 292] width 80 height 15
